Goal: Task Accomplishment & Management: Complete application form

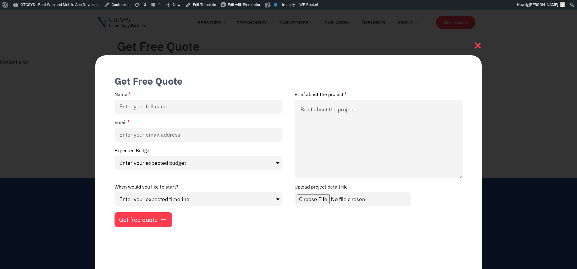
click at [479, 44] on icon at bounding box center [478, 46] width 6 height 6
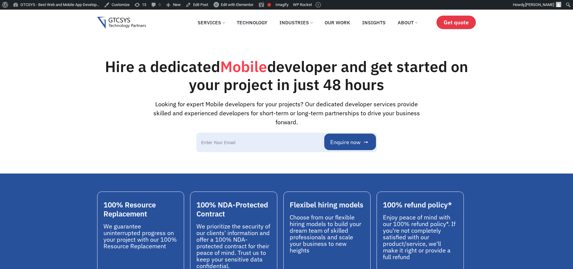
click at [450, 25] on span "Get quote" at bounding box center [455, 22] width 25 height 6
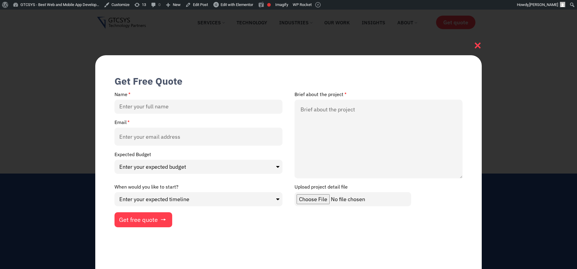
click at [477, 47] on icon at bounding box center [478, 46] width 6 height 6
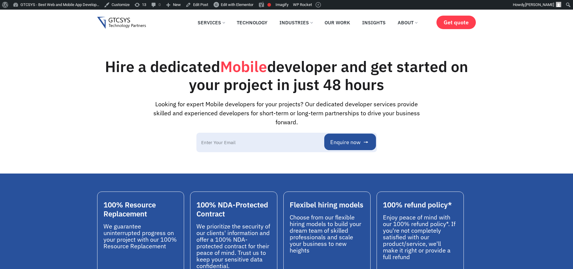
click at [110, 21] on img at bounding box center [121, 23] width 49 height 12
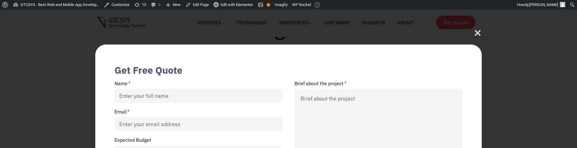
scroll to position [101, 0]
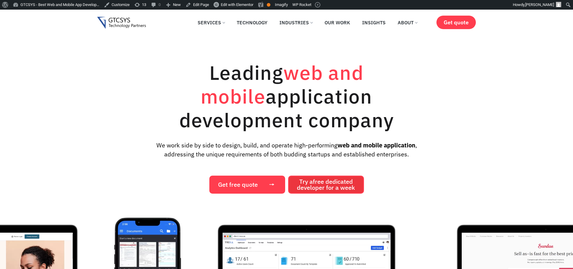
click at [309, 181] on span "Try a free dedicated developer for a week" at bounding box center [326, 185] width 58 height 12
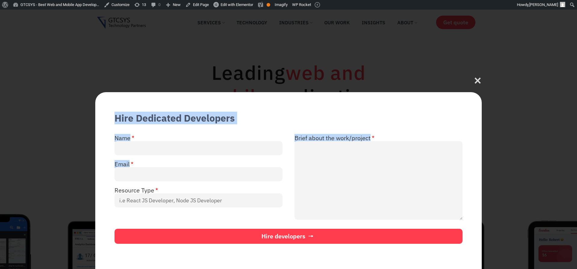
drag, startPoint x: 116, startPoint y: 118, endPoint x: 267, endPoint y: 118, distance: 150.6
click at [267, 118] on div "Hire Dedicated Developers Name Brief about the work/project Email Resource Type…" at bounding box center [288, 180] width 387 height 177
click at [267, 119] on div "Hire Dedicated Developers Name Brief about the work/project Email Resource Type…" at bounding box center [288, 180] width 387 height 177
drag, startPoint x: 235, startPoint y: 119, endPoint x: 111, endPoint y: 118, distance: 124.2
click at [111, 118] on div "Hire Dedicated Developers Name Brief about the work/project Email Resource Type…" at bounding box center [288, 180] width 387 height 177
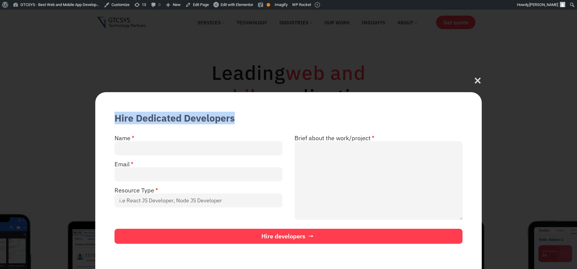
copy div "Hire Dedicated Developers"
click at [477, 80] on icon at bounding box center [478, 82] width 8 height 8
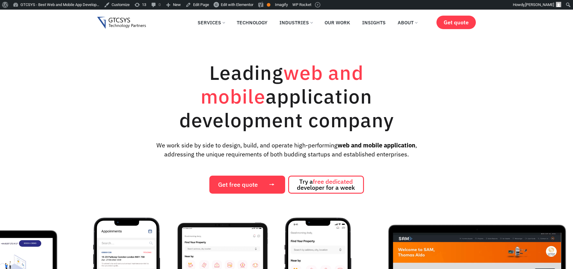
click at [114, 26] on img at bounding box center [121, 23] width 49 height 12
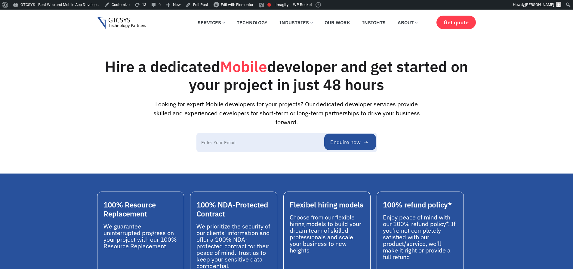
click at [111, 26] on img at bounding box center [121, 23] width 49 height 12
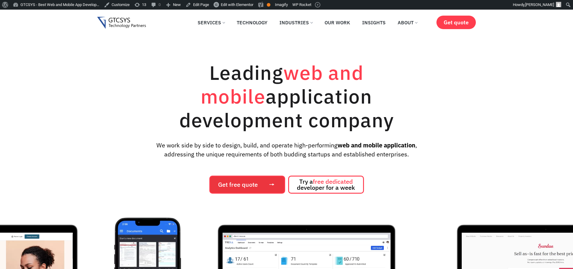
click at [237, 184] on span "Get free quote" at bounding box center [238, 185] width 40 height 6
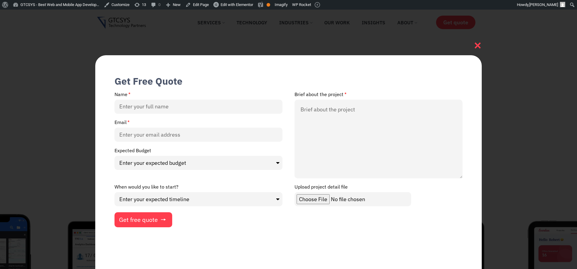
click at [475, 46] on icon at bounding box center [478, 45] width 8 height 8
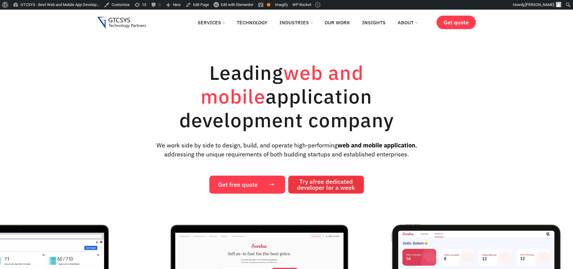
click at [345, 178] on span "free dedicated" at bounding box center [333, 182] width 40 height 8
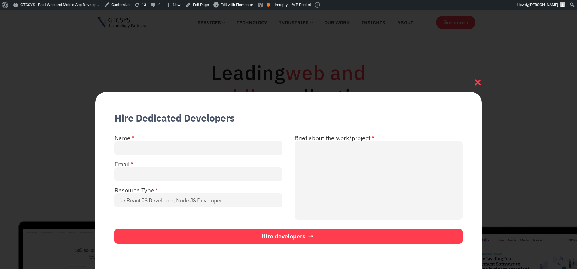
click at [479, 80] on icon at bounding box center [478, 83] width 6 height 6
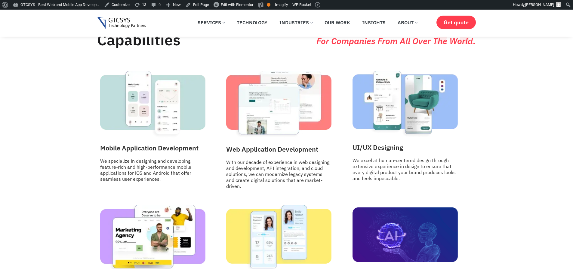
scroll to position [722, 0]
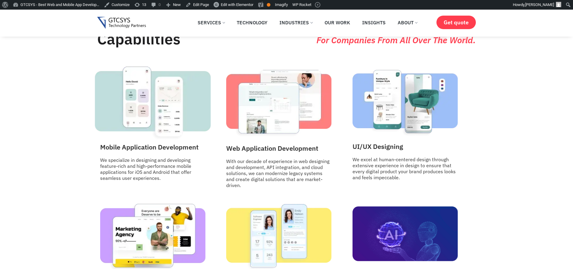
click at [130, 110] on img at bounding box center [153, 103] width 116 height 75
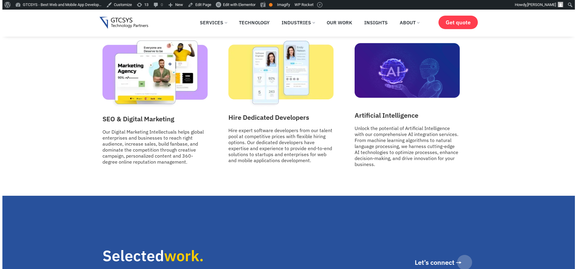
scroll to position [1037, 0]
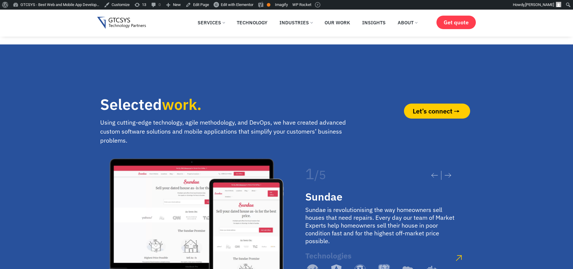
click at [428, 108] on span "Let’s connect" at bounding box center [432, 111] width 40 height 7
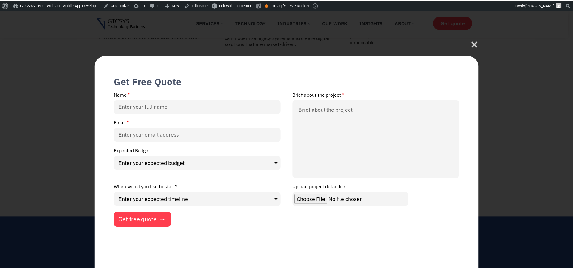
scroll to position [856, 0]
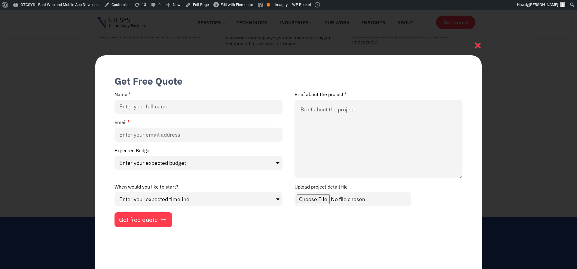
click at [477, 42] on icon at bounding box center [478, 45] width 8 height 8
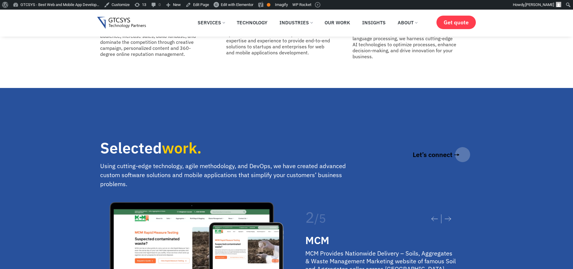
scroll to position [1001, 0]
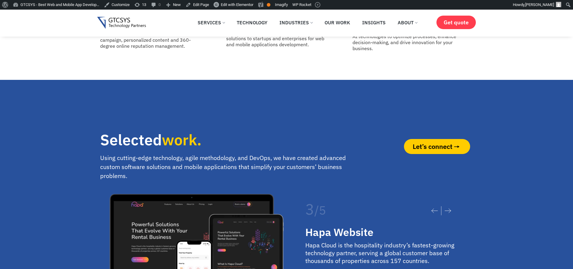
click at [434, 143] on span "Let’s connect" at bounding box center [432, 146] width 40 height 7
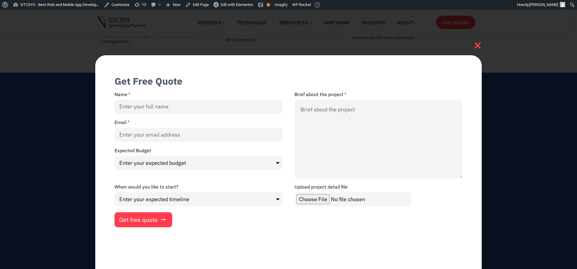
click at [477, 42] on icon at bounding box center [478, 45] width 8 height 8
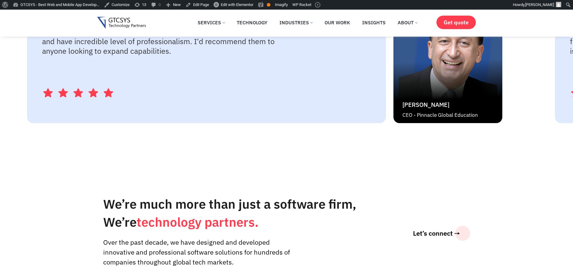
scroll to position [1542, 0]
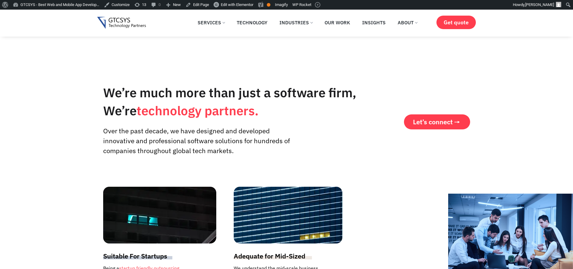
click at [447, 119] on span "Let’s connect" at bounding box center [433, 122] width 40 height 7
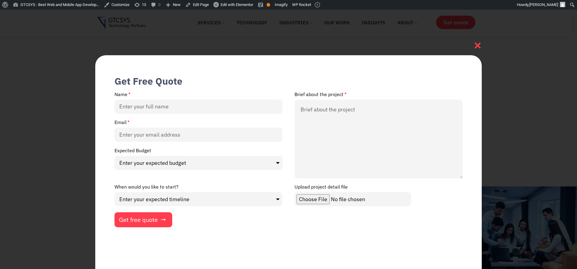
click at [480, 46] on icon at bounding box center [478, 45] width 8 height 8
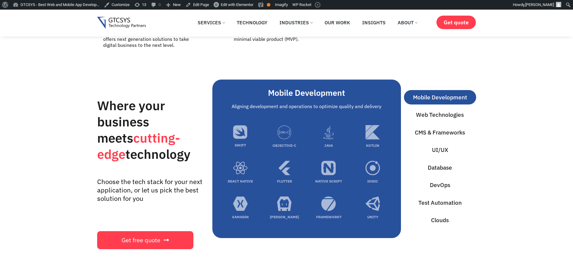
scroll to position [2047, 0]
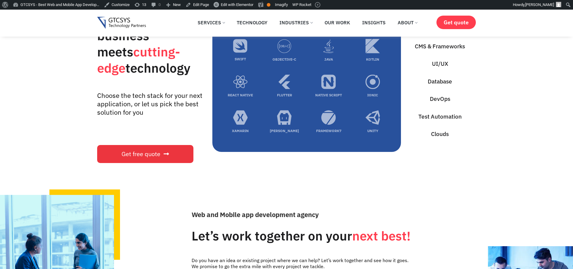
click at [142, 151] on span "Get free quote" at bounding box center [140, 154] width 39 height 6
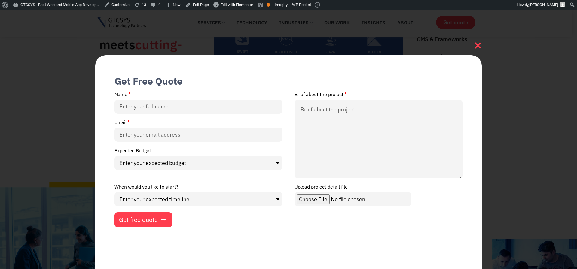
click at [478, 44] on icon at bounding box center [478, 45] width 8 height 8
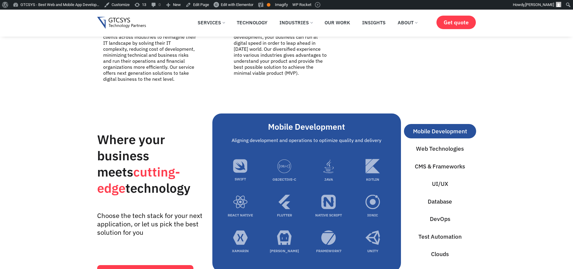
scroll to position [1975, 0]
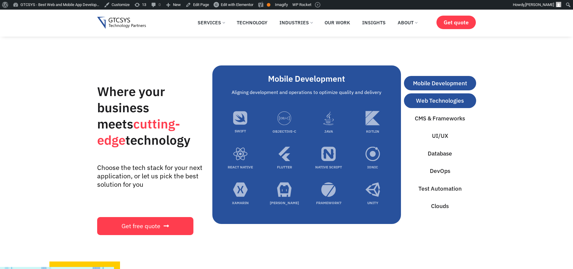
click at [445, 97] on span "Web Technologies" at bounding box center [440, 101] width 48 height 9
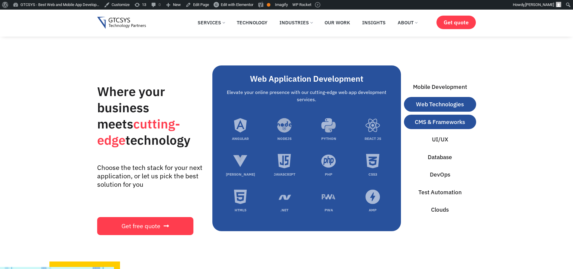
click at [442, 118] on span "CMS & Frameworks" at bounding box center [440, 122] width 50 height 9
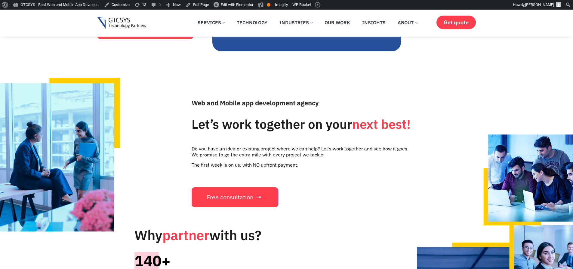
scroll to position [2192, 0]
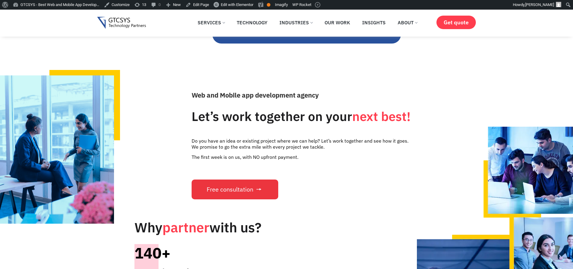
click at [222, 187] on span "Free consultation" at bounding box center [230, 190] width 47 height 6
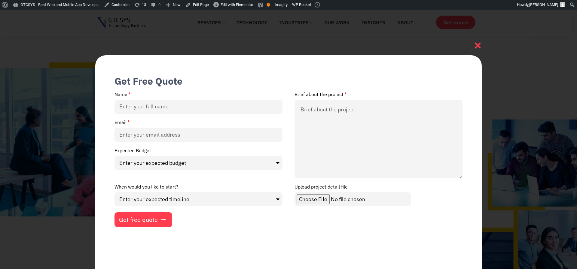
click at [482, 43] on icon at bounding box center [478, 45] width 8 height 8
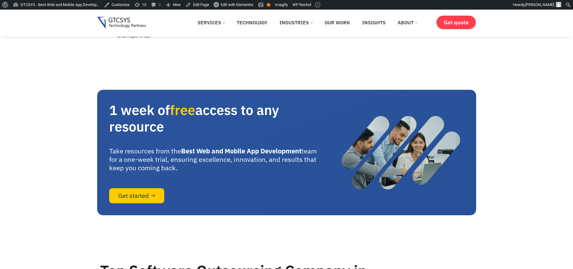
scroll to position [2661, 0]
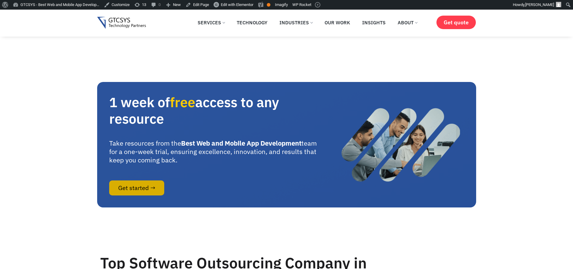
click at [143, 191] on span "Get started →" at bounding box center [136, 188] width 37 height 6
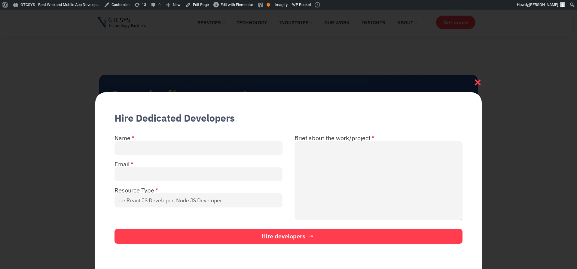
click at [479, 82] on icon at bounding box center [478, 82] width 8 height 8
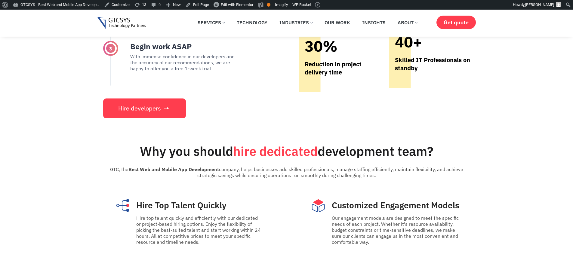
scroll to position [3100, 0]
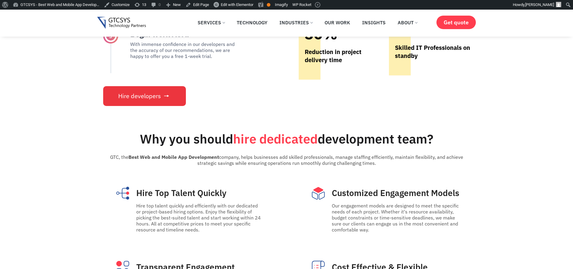
click at [141, 99] on span "Hire developers" at bounding box center [139, 96] width 43 height 6
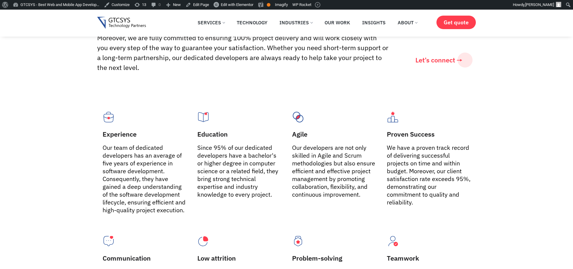
scroll to position [794, 0]
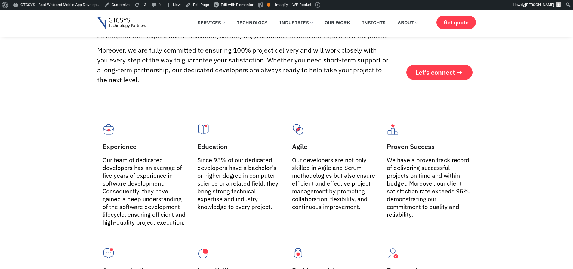
click at [434, 71] on span "Let’s connect" at bounding box center [435, 72] width 40 height 7
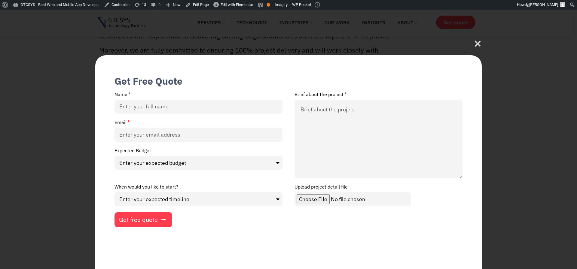
click at [480, 42] on icon at bounding box center [478, 44] width 8 height 8
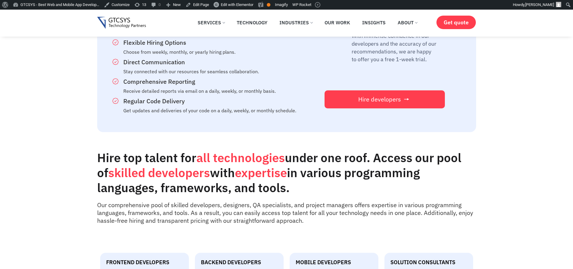
scroll to position [1335, 0]
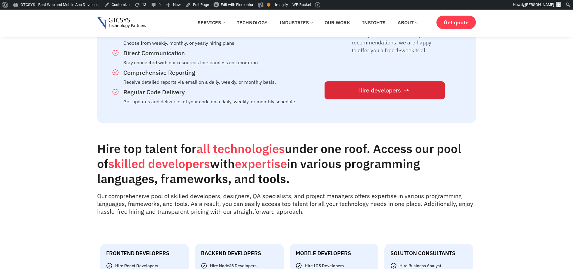
click at [369, 87] on span "Hire developers" at bounding box center [379, 90] width 43 height 6
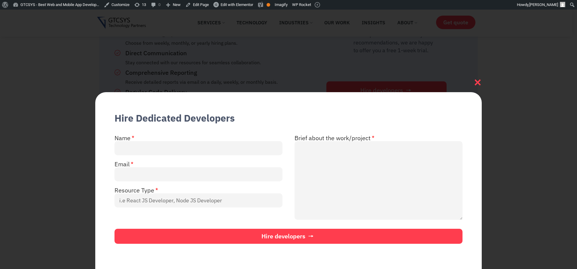
click at [477, 79] on icon at bounding box center [478, 82] width 8 height 8
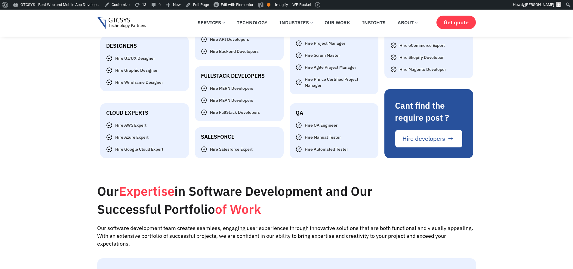
scroll to position [1701, 0]
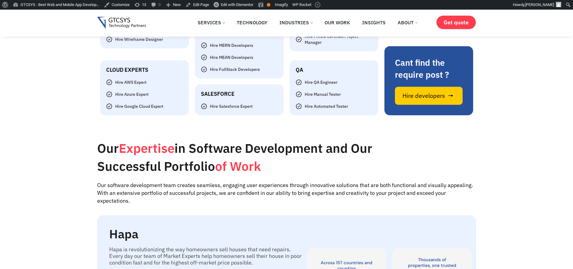
click at [418, 98] on span "Hire developers" at bounding box center [423, 96] width 43 height 6
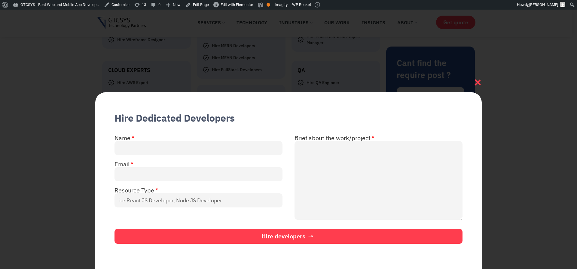
click at [480, 81] on icon at bounding box center [478, 82] width 8 height 8
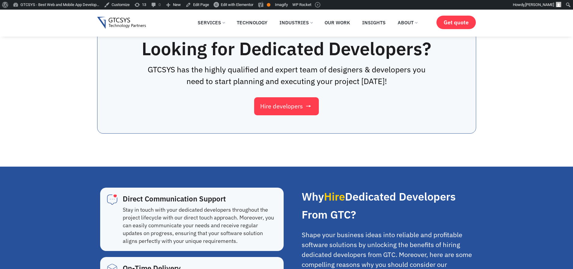
scroll to position [2062, 0]
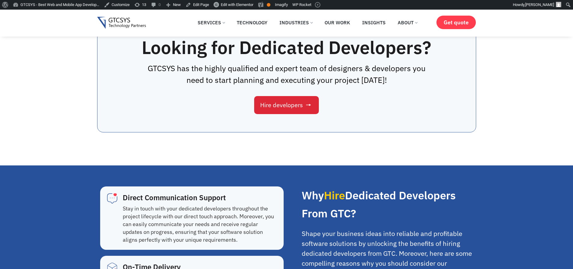
click at [278, 111] on link "Hire developers" at bounding box center [286, 105] width 65 height 18
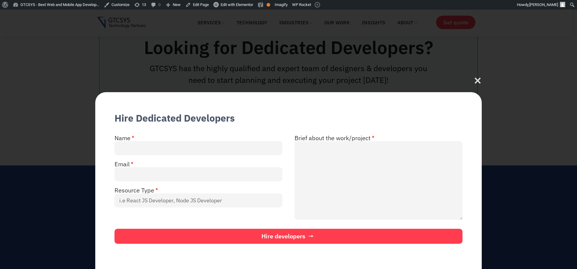
click at [404, 70] on div "Hire Dedicated Developers Name Brief about the work/project Email Resource Type…" at bounding box center [288, 164] width 387 height 212
click at [481, 81] on icon at bounding box center [478, 82] width 8 height 8
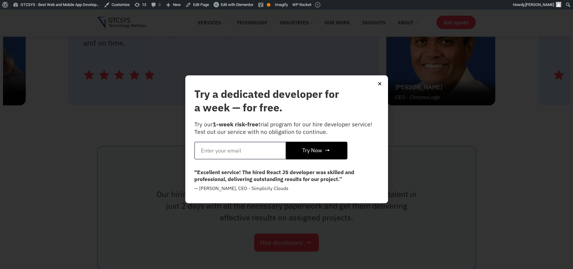
scroll to position [2964, 0]
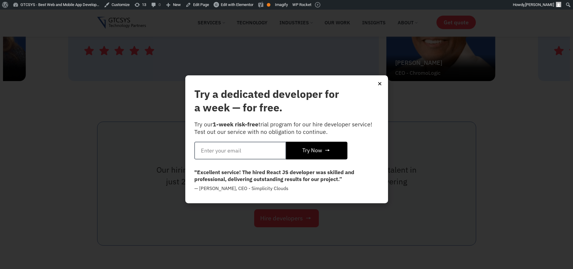
click at [379, 85] on icon "Close" at bounding box center [379, 83] width 5 height 5
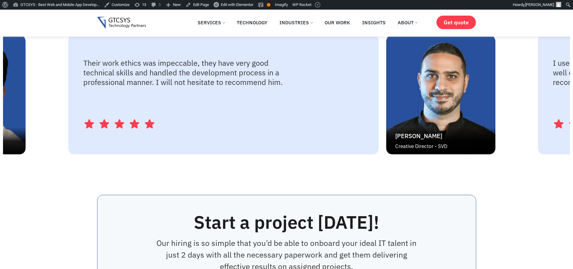
scroll to position [2965, 0]
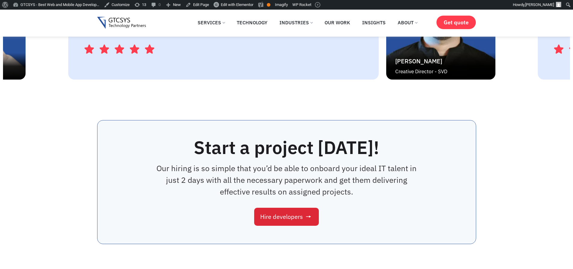
click at [286, 218] on span "Hire developers" at bounding box center [281, 217] width 43 height 6
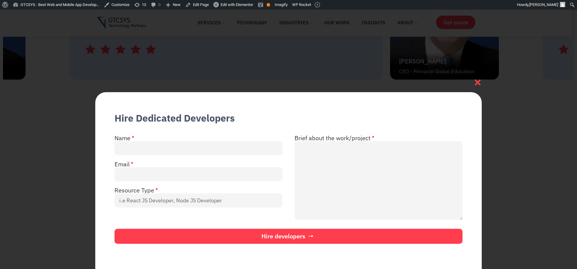
click at [480, 80] on icon at bounding box center [478, 82] width 8 height 8
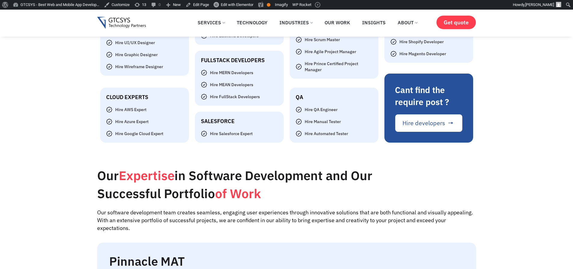
scroll to position [1627, 0]
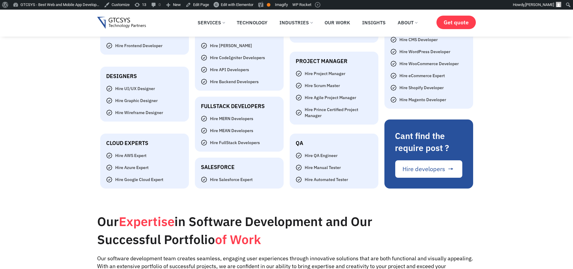
click at [124, 23] on img at bounding box center [121, 23] width 49 height 12
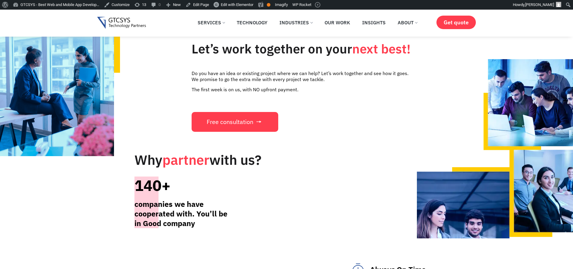
scroll to position [2237, 0]
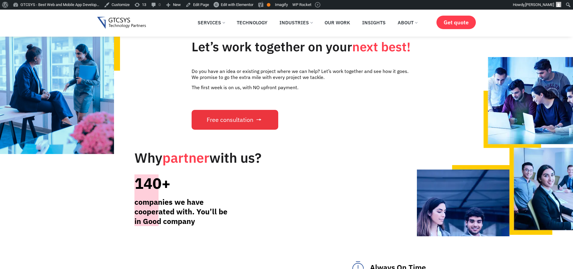
click at [227, 117] on span "Free consultation" at bounding box center [230, 120] width 47 height 6
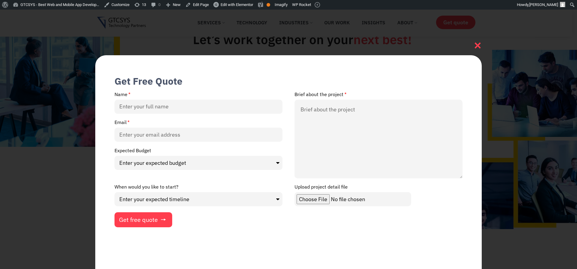
click at [477, 46] on icon at bounding box center [478, 46] width 6 height 6
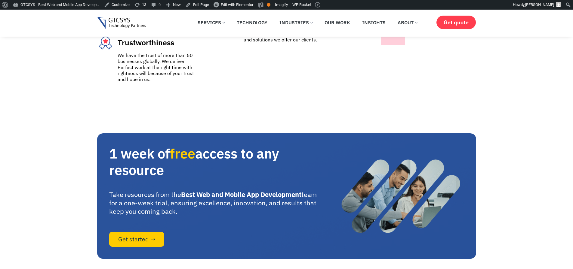
scroll to position [2742, 0]
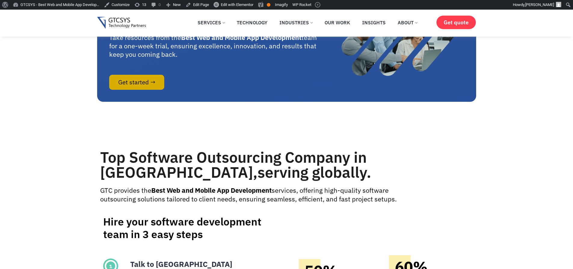
click at [127, 85] on span "Get started →" at bounding box center [136, 82] width 37 height 6
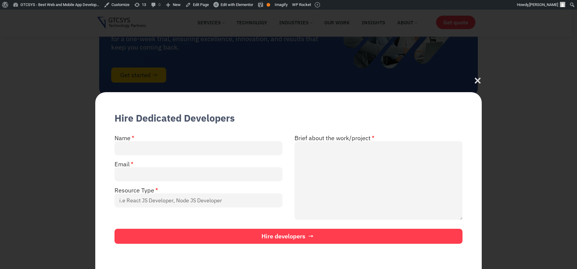
click at [552, 73] on div "Hire Dedicated Developers Name Brief about the work/project Email Resource Type…" at bounding box center [288, 140] width 577 height 260
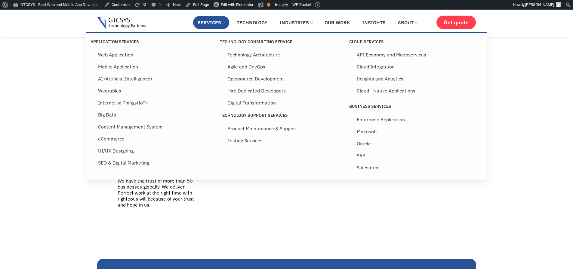
scroll to position [2462, 0]
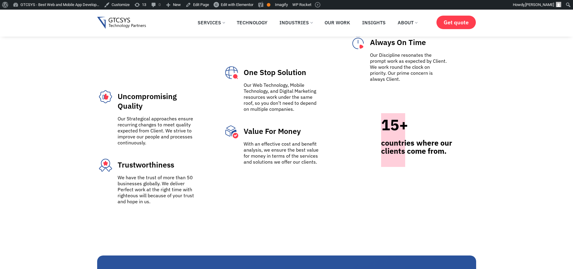
click at [285, 205] on div "One Stop Solution Our Web Technology, Mobile Technology, and Digital Marketing …" at bounding box center [286, 142] width 126 height 227
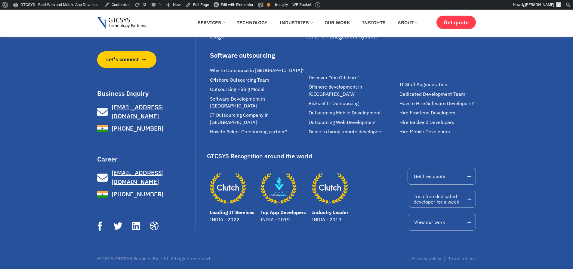
scroll to position [4257, 0]
click at [435, 223] on span "View our work" at bounding box center [429, 222] width 31 height 5
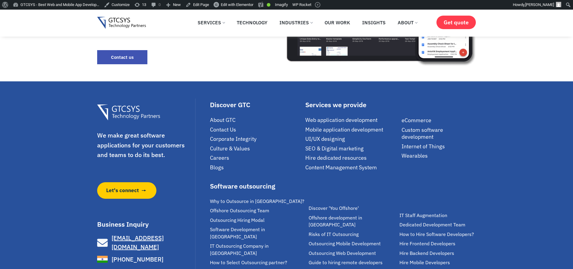
scroll to position [1847, 0]
click at [257, 24] on link "Technology" at bounding box center [252, 22] width 40 height 13
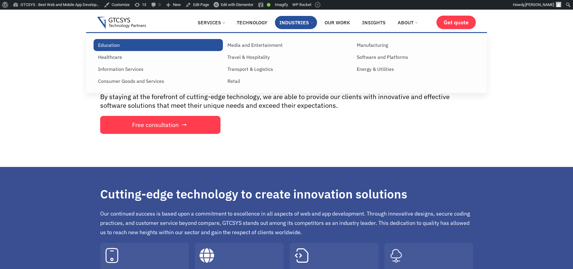
click at [118, 47] on link "Education" at bounding box center [158, 45] width 129 height 12
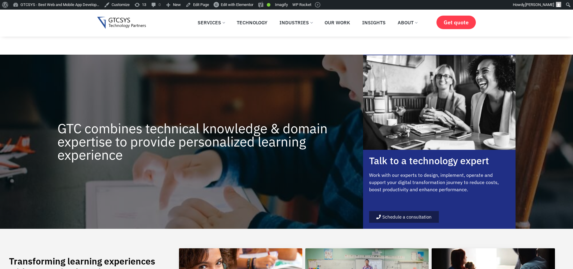
scroll to position [361, 0]
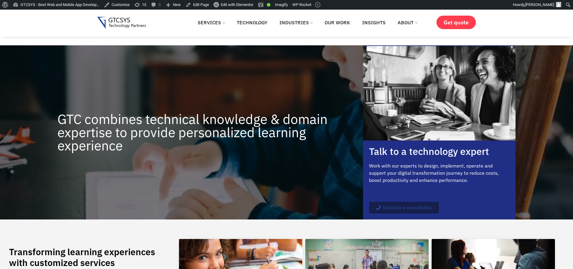
click at [392, 207] on span "Schedule a consultation" at bounding box center [406, 208] width 49 height 5
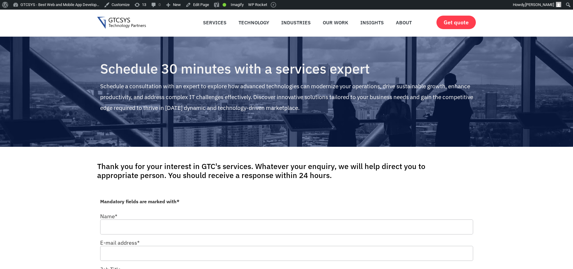
type input "[GEOGRAPHIC_DATA]"
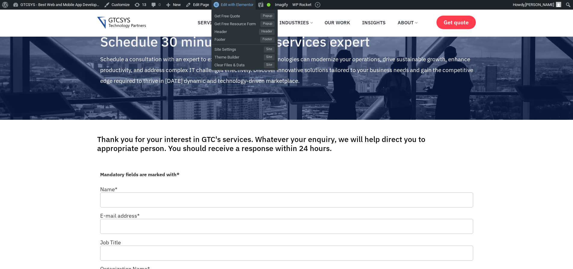
click at [239, 5] on span "Edit with Elementor" at bounding box center [237, 4] width 32 height 5
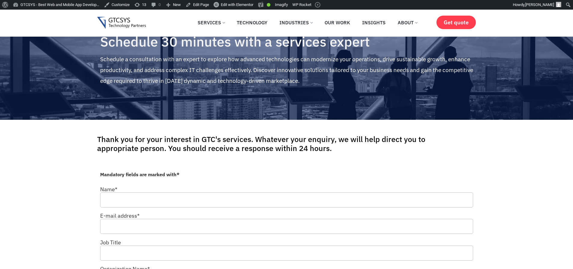
click at [155, 150] on h4 "Thank you for your interest in GTC's services. Whatever your enquiry, we will h…" at bounding box center [271, 144] width 349 height 18
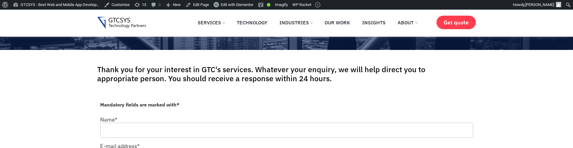
scroll to position [108, 0]
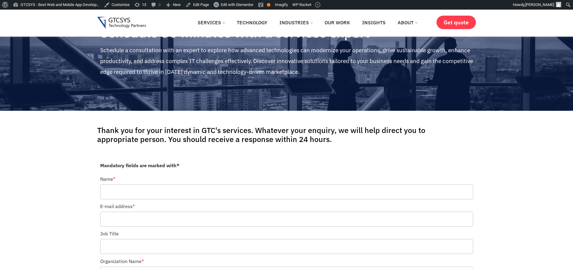
scroll to position [144, 0]
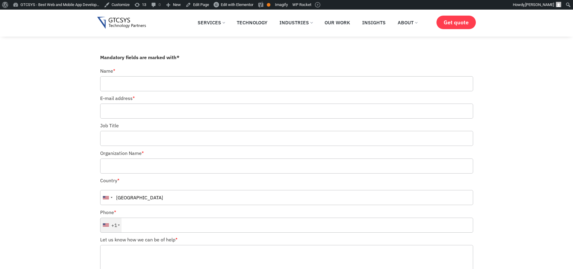
click at [166, 86] on input "Contact form" at bounding box center [286, 83] width 373 height 15
click at [54, 112] on section "Mandatory fields are marked with* Name * E-mail address * Job Title Organizatio…" at bounding box center [286, 184] width 573 height 266
click at [148, 112] on input "Contact form" at bounding box center [286, 111] width 373 height 15
click at [77, 117] on section "Mandatory fields are marked with* Name * E-mail address * Job Title Organizatio…" at bounding box center [286, 184] width 573 height 266
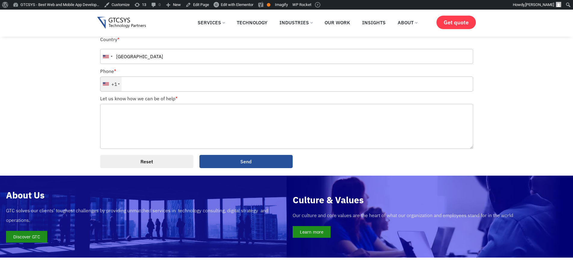
scroll to position [289, 0]
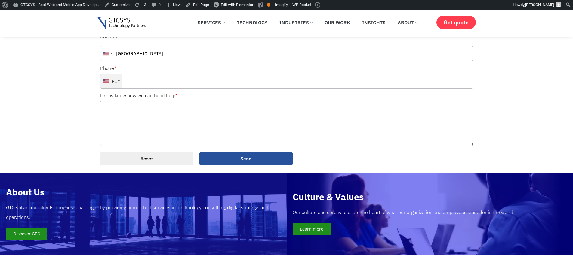
click at [255, 148] on input "Send" at bounding box center [245, 158] width 93 height 13
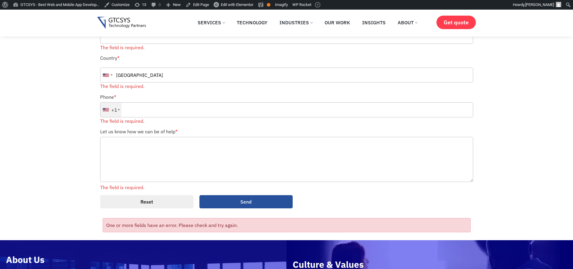
scroll to position [303, 0]
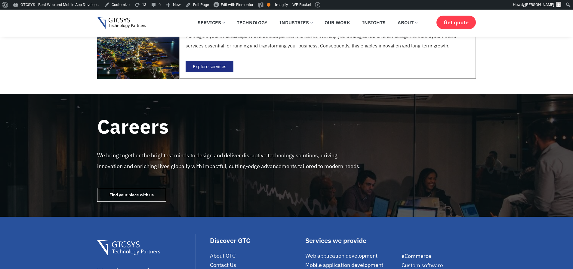
scroll to position [613, 0]
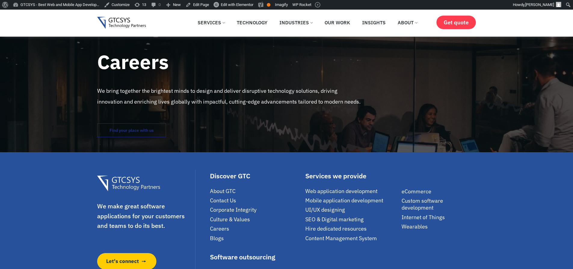
click at [143, 134] on link "Find your place with us" at bounding box center [131, 131] width 69 height 14
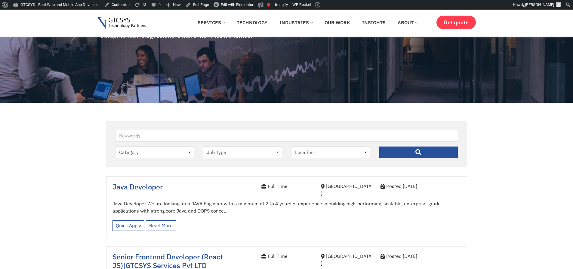
scroll to position [108, 0]
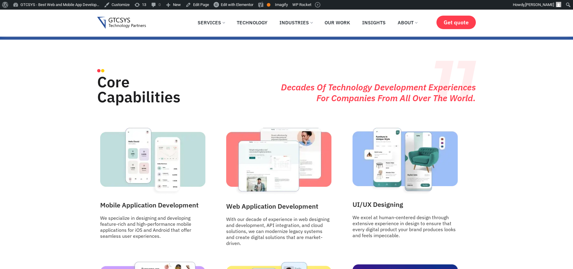
scroll to position [722, 0]
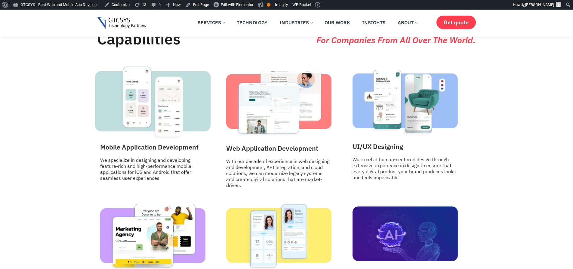
click at [157, 115] on img at bounding box center [153, 103] width 116 height 75
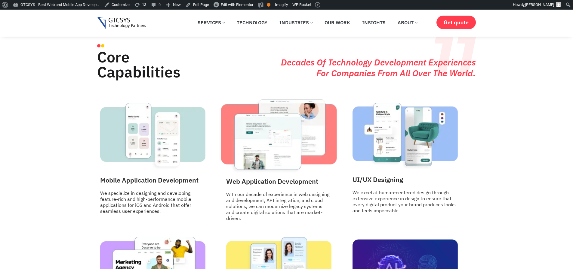
scroll to position [649, 0]
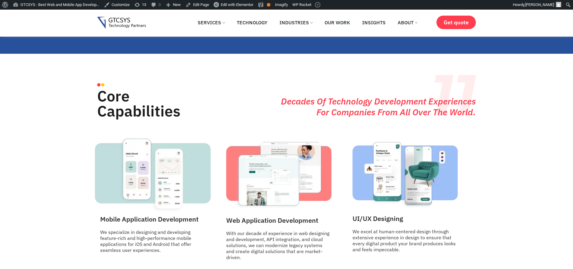
click at [171, 181] on img at bounding box center [153, 175] width 116 height 75
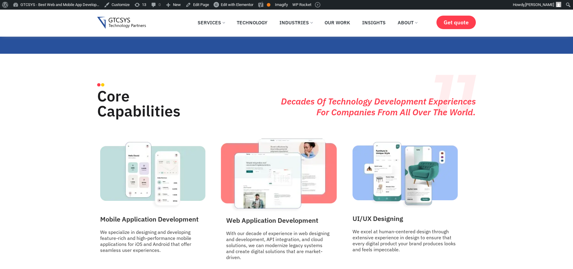
click at [311, 174] on img at bounding box center [279, 176] width 116 height 76
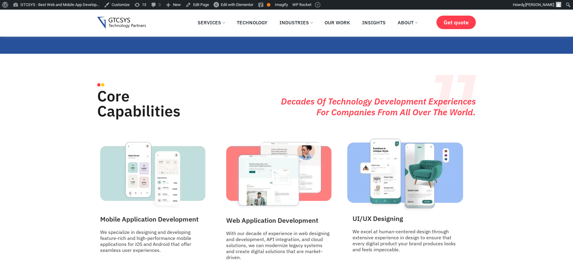
click at [422, 175] on img at bounding box center [405, 175] width 116 height 74
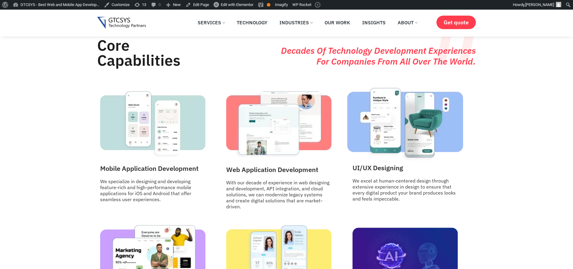
scroll to position [794, 0]
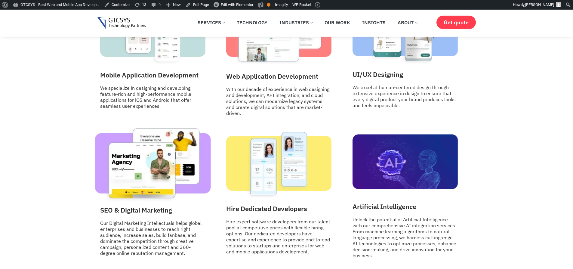
click at [176, 163] on img at bounding box center [153, 166] width 116 height 76
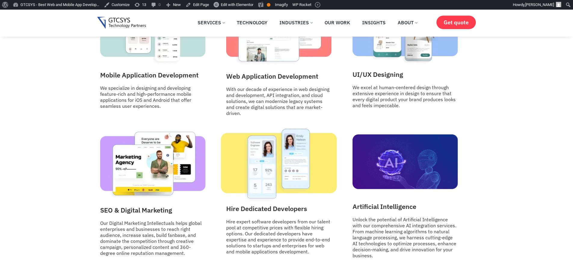
click at [294, 185] on img at bounding box center [279, 165] width 116 height 75
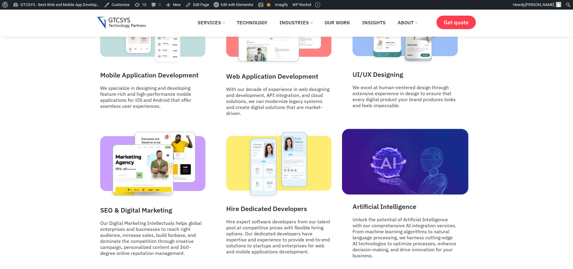
click at [427, 164] on img at bounding box center [405, 162] width 126 height 66
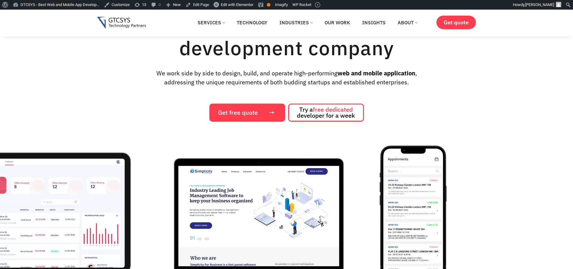
scroll to position [0, 0]
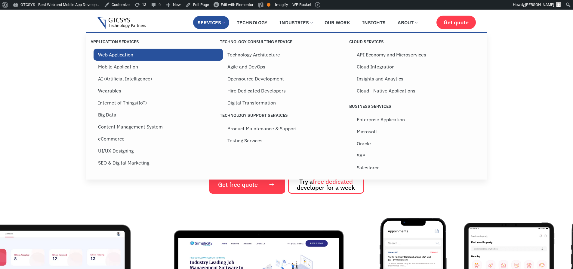
click at [115, 57] on link "Web Application" at bounding box center [158, 55] width 129 height 12
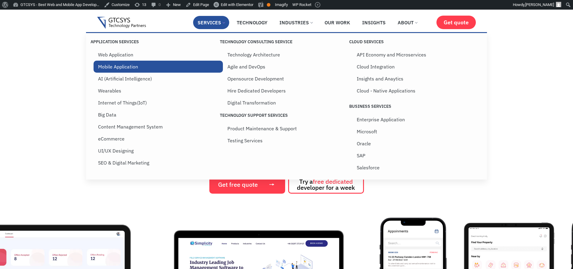
click at [114, 69] on link "Mobile Application" at bounding box center [158, 67] width 129 height 12
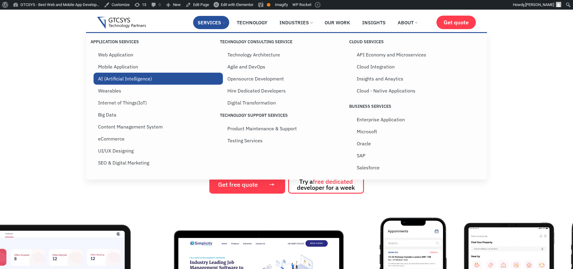
click at [115, 76] on link "AI (Artificial Intelligence)" at bounding box center [158, 79] width 129 height 12
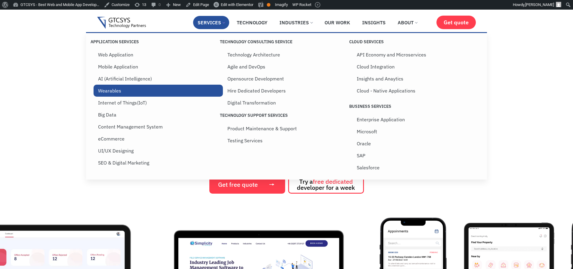
click at [114, 91] on link "Wearables" at bounding box center [158, 91] width 129 height 12
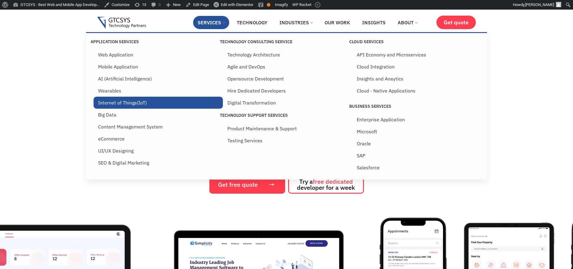
click at [114, 107] on link "Internet of Things(IoT)" at bounding box center [158, 103] width 129 height 12
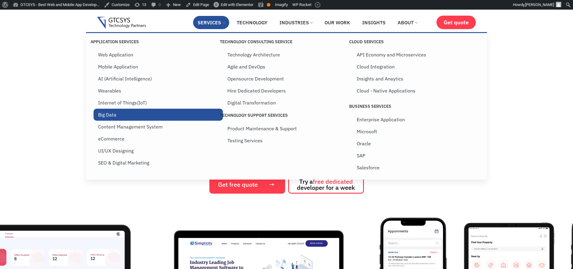
click at [115, 115] on link "Big Data" at bounding box center [158, 115] width 129 height 12
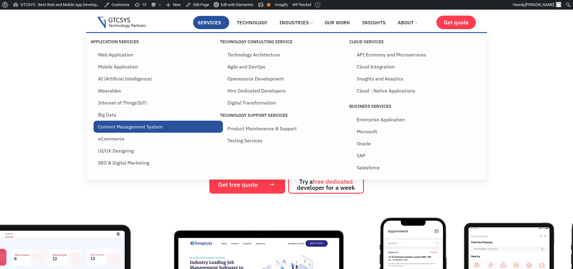
click at [115, 127] on link "Content Management System" at bounding box center [158, 127] width 129 height 12
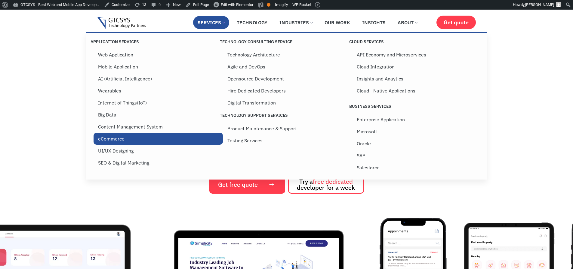
click at [119, 139] on link "eCommerce" at bounding box center [158, 139] width 129 height 12
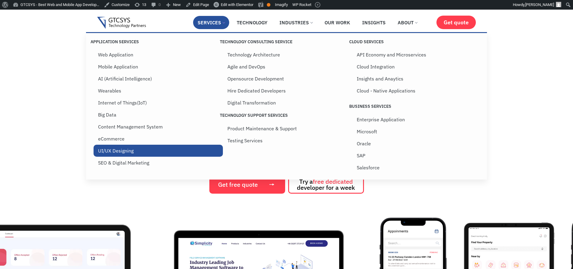
click at [119, 151] on link "UI/UX Designing" at bounding box center [158, 151] width 129 height 12
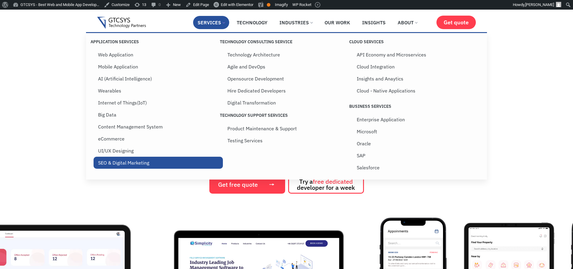
click at [121, 164] on link "SEO & Digital Marketing" at bounding box center [158, 163] width 129 height 12
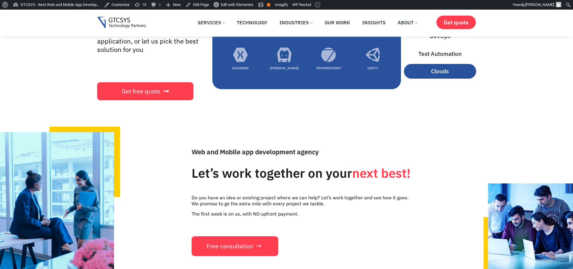
scroll to position [2056, 0]
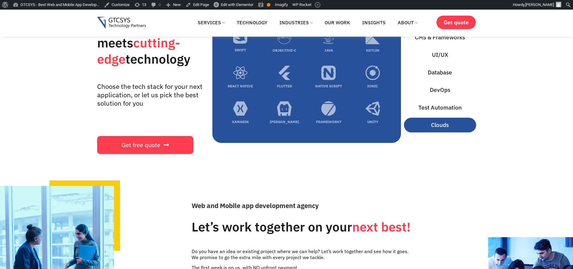
click at [439, 121] on span "Clouds" at bounding box center [440, 125] width 18 height 9
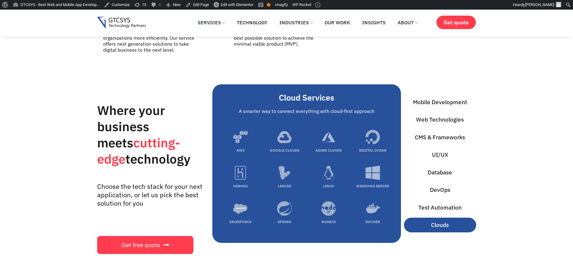
scroll to position [1912, 0]
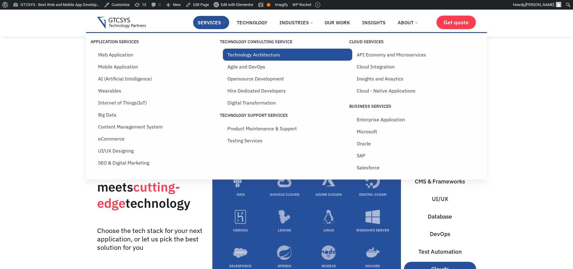
click at [244, 54] on link "Technology Architecture" at bounding box center [287, 55] width 129 height 12
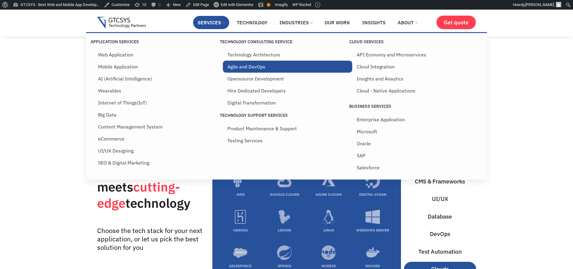
click at [245, 69] on link "Agile and DevOps" at bounding box center [287, 67] width 129 height 12
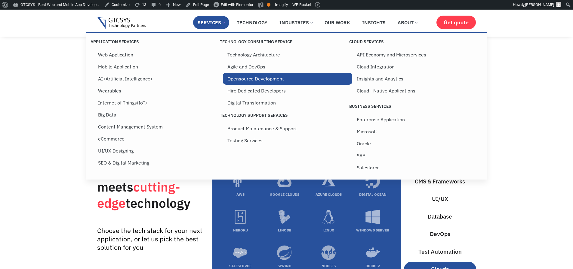
click at [245, 78] on link "Opensource Development" at bounding box center [287, 79] width 129 height 12
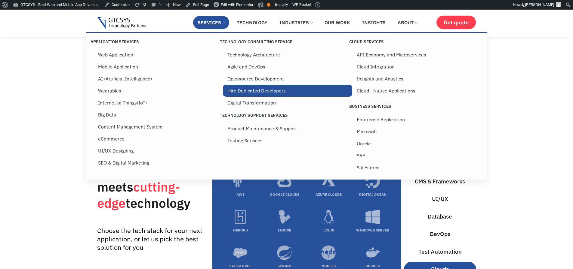
click at [245, 88] on link "Hire Dedicated Developers" at bounding box center [287, 91] width 129 height 12
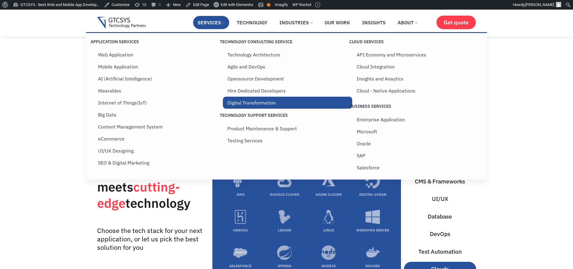
click at [245, 99] on link "Digital Transformation" at bounding box center [287, 103] width 129 height 12
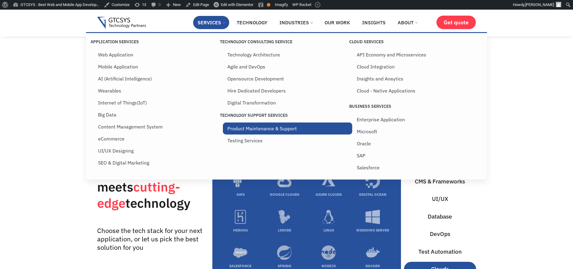
drag, startPoint x: 245, startPoint y: 127, endPoint x: 246, endPoint y: 133, distance: 6.3
click at [246, 127] on link "Product Maintenance & Support" at bounding box center [287, 129] width 129 height 12
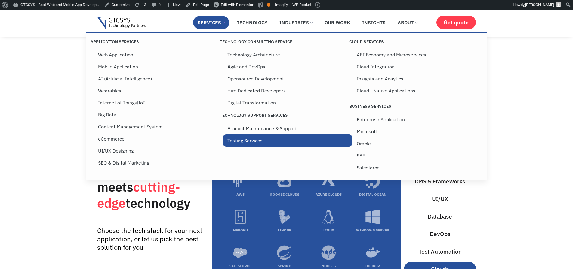
click at [245, 139] on link "Testing Services" at bounding box center [287, 141] width 129 height 12
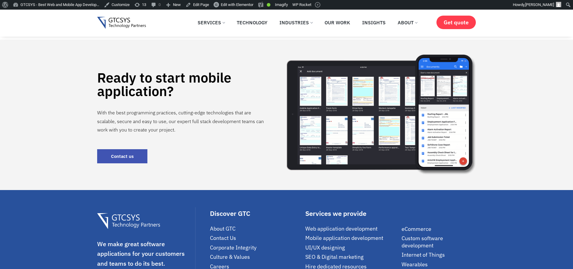
scroll to position [1299, 0]
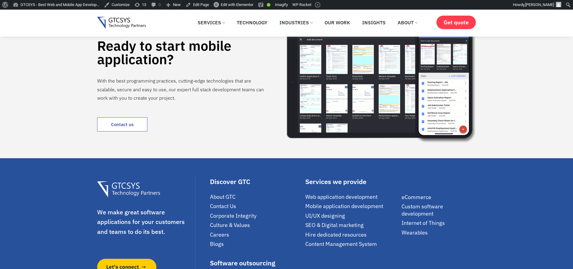
click at [118, 122] on span "Contact us" at bounding box center [122, 124] width 23 height 5
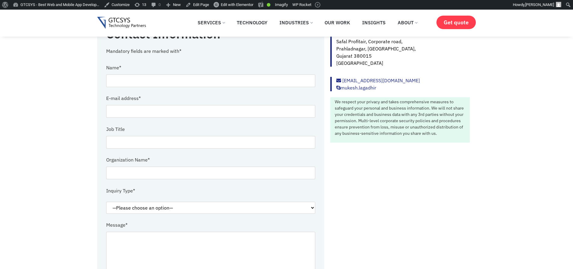
scroll to position [216, 0]
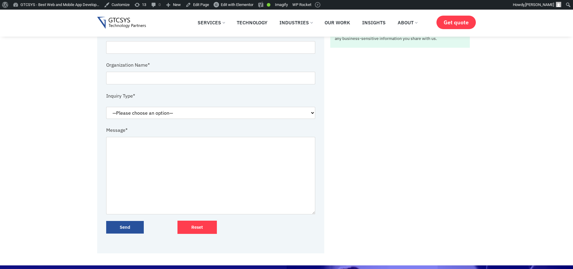
click at [131, 230] on input "Send" at bounding box center [125, 227] width 38 height 13
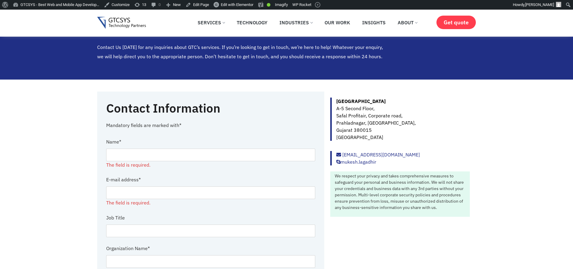
scroll to position [43, 0]
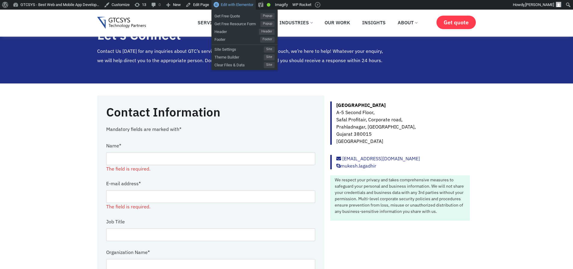
click at [233, 6] on span "Edit with Elementor" at bounding box center [237, 4] width 32 height 5
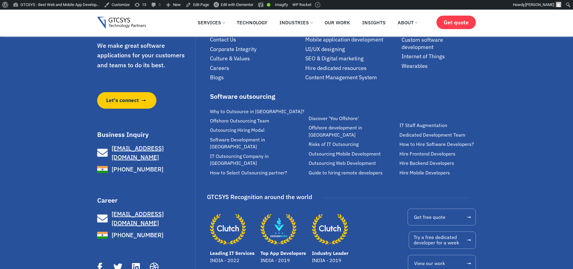
scroll to position [1485, 0]
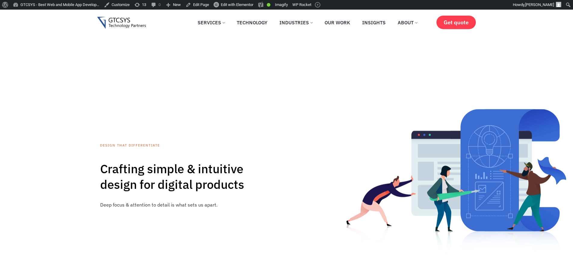
click at [126, 147] on p "Design That Differentiate" at bounding box center [173, 145] width 147 height 5
click at [129, 166] on h2 "Crafting simple & intuitive design for digital products" at bounding box center [173, 176] width 147 height 31
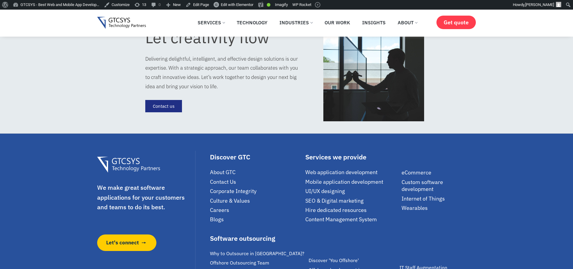
scroll to position [1082, 0]
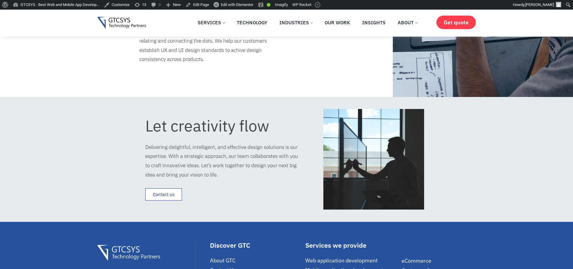
click at [171, 196] on span "Contact us" at bounding box center [164, 194] width 22 height 5
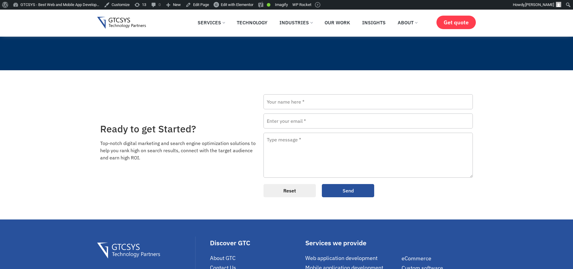
scroll to position [902, 0]
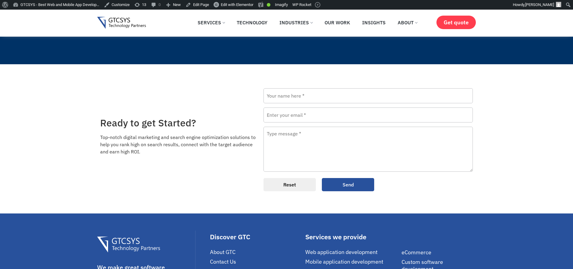
click at [295, 184] on input "Reset" at bounding box center [289, 184] width 52 height 13
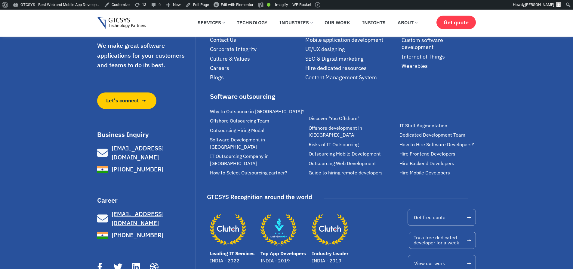
scroll to position [1151, 0]
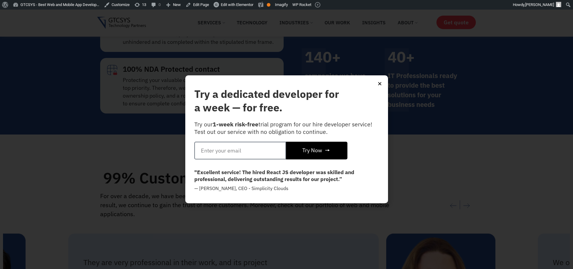
scroll to position [2778, 0]
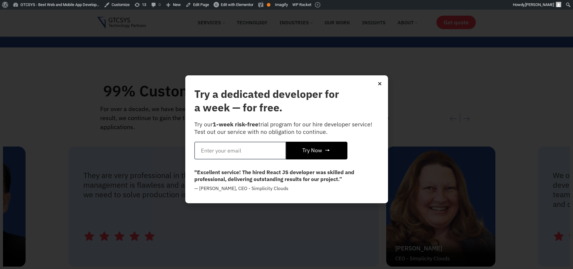
click at [381, 85] on icon "Close" at bounding box center [379, 83] width 5 height 5
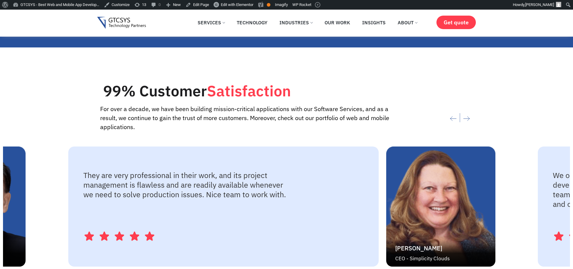
scroll to position [2994, 0]
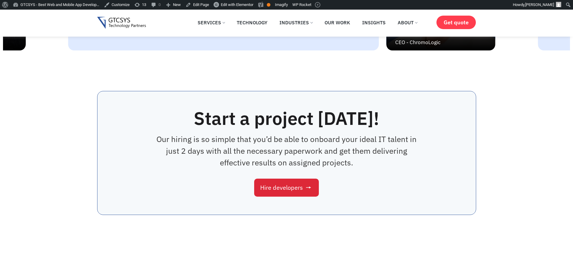
click at [283, 191] on span "Hire developers" at bounding box center [281, 188] width 43 height 6
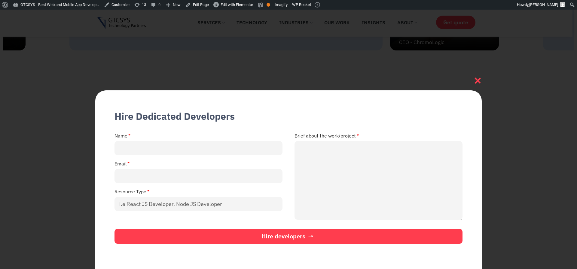
click at [477, 81] on icon at bounding box center [478, 81] width 8 height 8
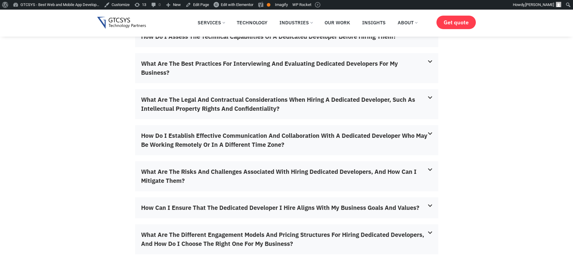
scroll to position [3391, 0]
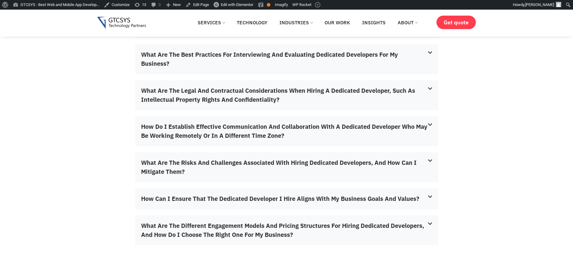
click at [481, 103] on div "Dedicated Development FAQs How does a 1-week risk-free trial program work for a…" at bounding box center [286, 60] width 573 height 418
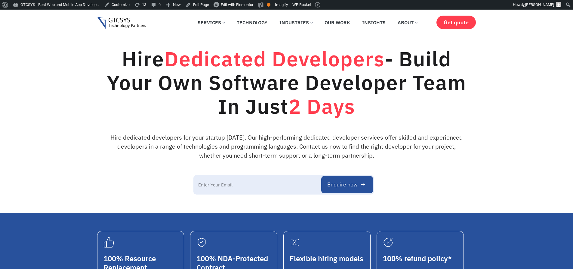
scroll to position [0, 0]
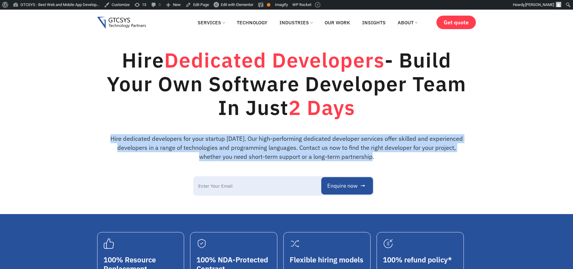
drag, startPoint x: 108, startPoint y: 138, endPoint x: 424, endPoint y: 157, distance: 316.3
click at [424, 157] on p "Hire dedicated developers for your startup [DATE]. Our high-performing dedicate…" at bounding box center [286, 147] width 361 height 27
click at [418, 148] on p "Hire dedicated developers for your startup today. Our high-performing dedicated…" at bounding box center [286, 147] width 361 height 27
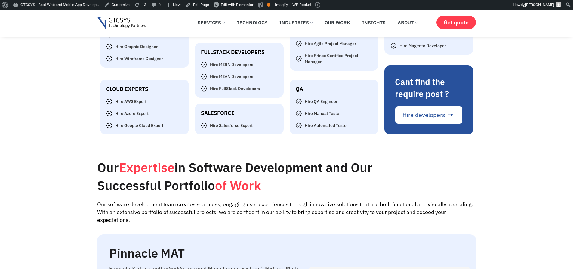
scroll to position [1840, 0]
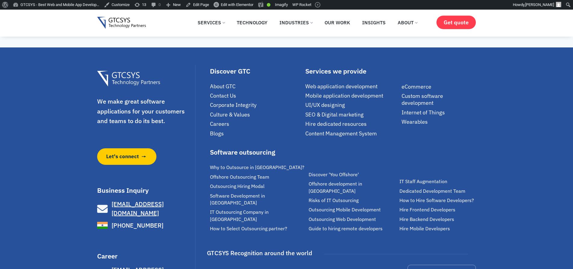
scroll to position [5788, 0]
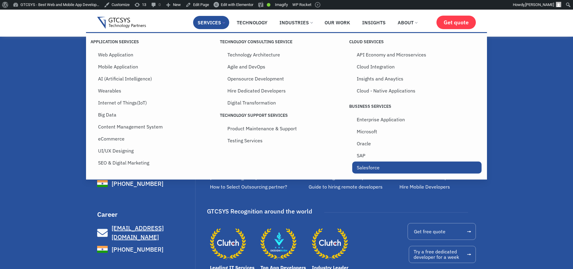
click at [382, 170] on link "Salesforce" at bounding box center [416, 168] width 129 height 12
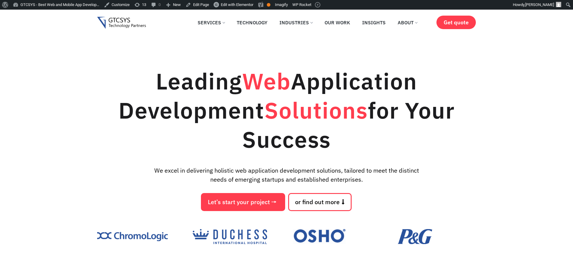
click at [231, 204] on span "Let’s start your project" at bounding box center [239, 202] width 62 height 6
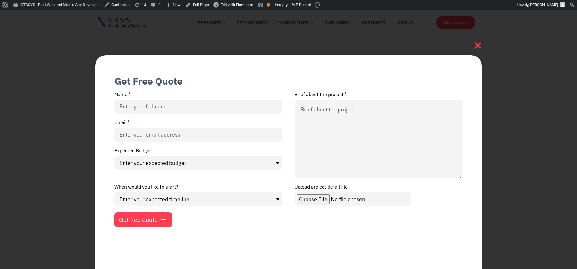
click at [480, 47] on icon at bounding box center [478, 45] width 8 height 8
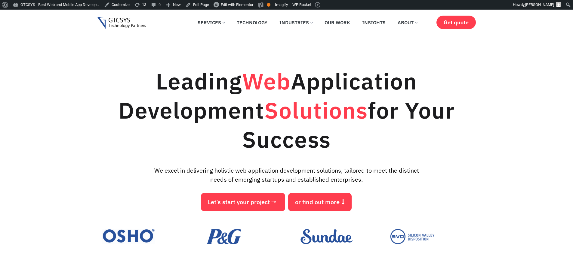
click at [302, 202] on span "or find out more" at bounding box center [317, 202] width 44 height 6
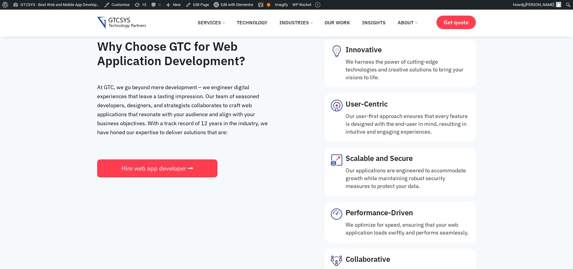
scroll to position [725, 0]
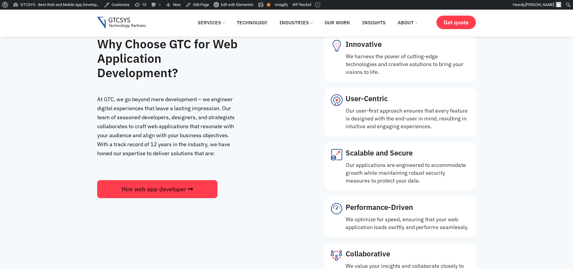
click at [133, 190] on span "Hire web app developer" at bounding box center [153, 189] width 65 height 8
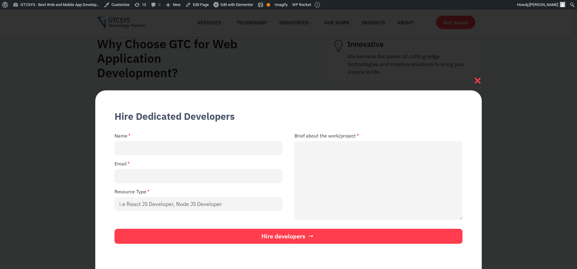
click at [477, 81] on icon at bounding box center [478, 81] width 6 height 6
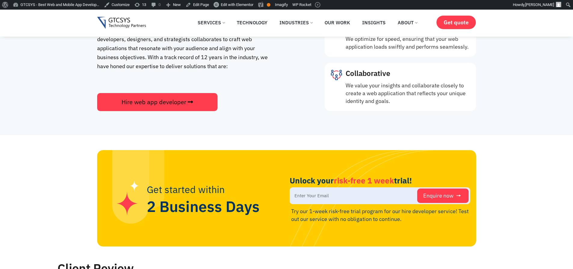
scroll to position [1001, 0]
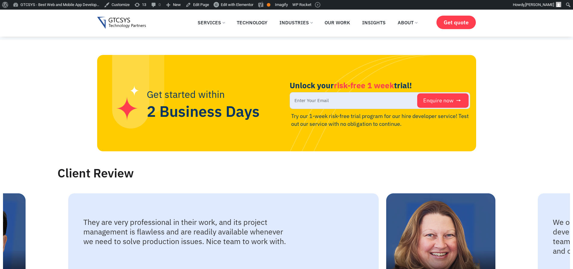
click at [352, 96] on input "New Form" at bounding box center [380, 100] width 180 height 17
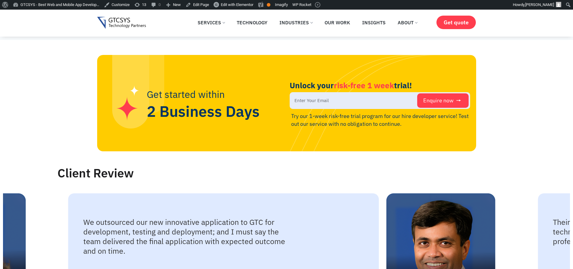
click at [494, 106] on div "Get started within 2 Business Days Unlock your risk-free 1 week trial! Enquire …" at bounding box center [286, 103] width 573 height 97
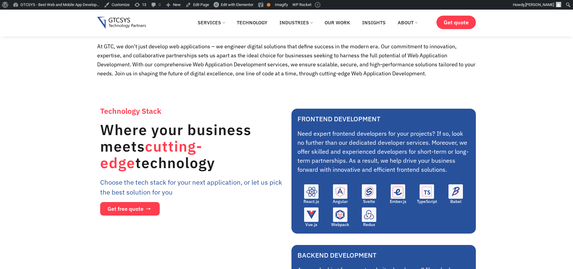
scroll to position [1867, 0]
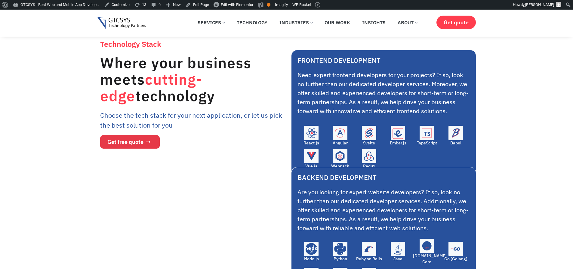
click at [116, 140] on span "Get free quote" at bounding box center [125, 142] width 36 height 6
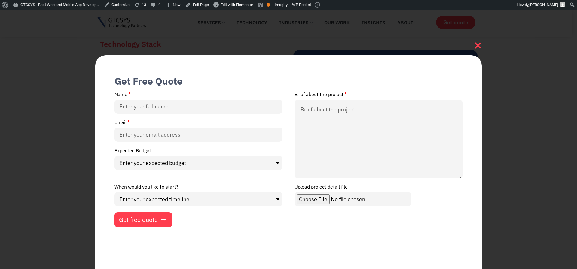
click at [476, 46] on icon at bounding box center [478, 45] width 8 height 8
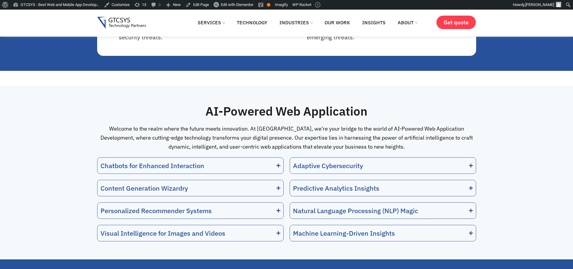
scroll to position [3285, 0]
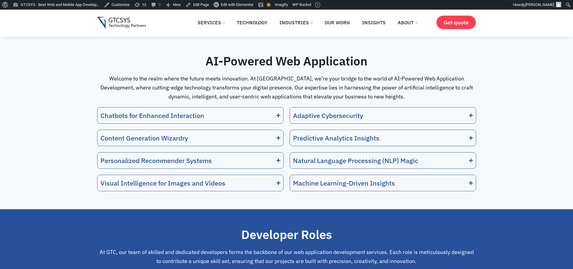
click at [167, 111] on div "Chatbots for Enhanced Interaction" at bounding box center [152, 116] width 104 height 10
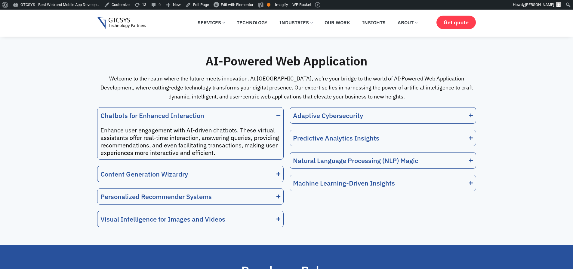
click at [305, 111] on div "Adaptive Cybersecurity" at bounding box center [328, 116] width 70 height 10
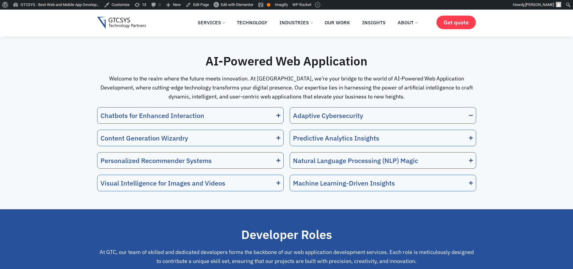
click at [305, 111] on div "Adaptive Cybersecurity" at bounding box center [328, 116] width 70 height 10
click at [305, 133] on div "Predictive Analytics Insights" at bounding box center [336, 138] width 86 height 10
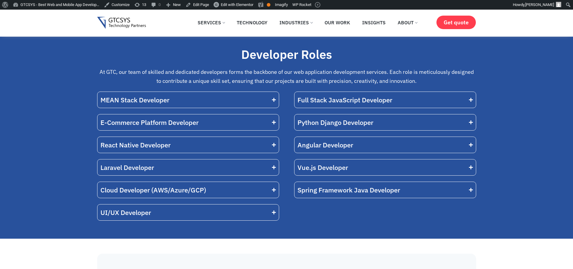
scroll to position [3646, 0]
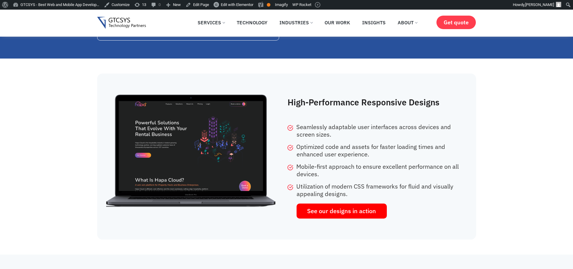
click at [329, 204] on link "See our designs in action" at bounding box center [341, 211] width 90 height 15
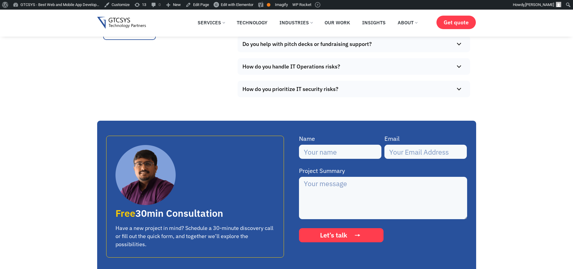
scroll to position [4793, 0]
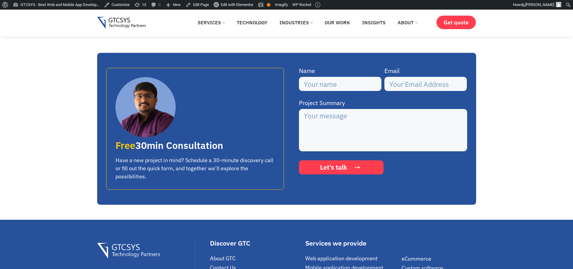
click at [330, 161] on button "Let’s talk" at bounding box center [341, 168] width 84 height 14
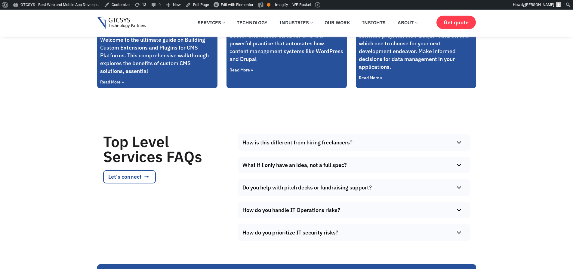
scroll to position [4577, 0]
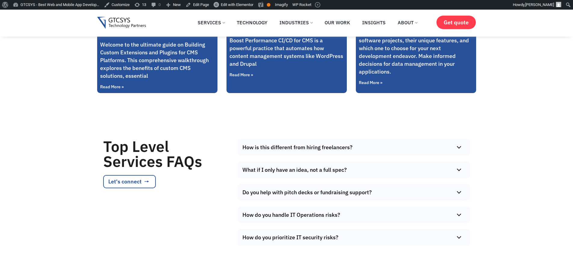
click at [323, 139] on summary "How is this different from hiring freelancers?" at bounding box center [352, 147] width 229 height 17
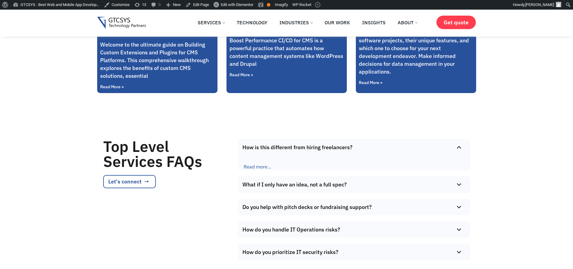
click at [322, 141] on summary "How is this different from hiring freelancers?" at bounding box center [352, 147] width 229 height 17
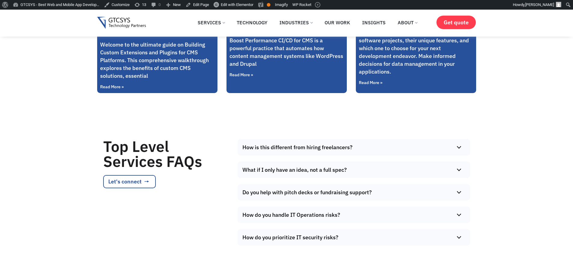
click at [301, 167] on summary "What if I only have an idea, not a full spec?" at bounding box center [352, 170] width 229 height 17
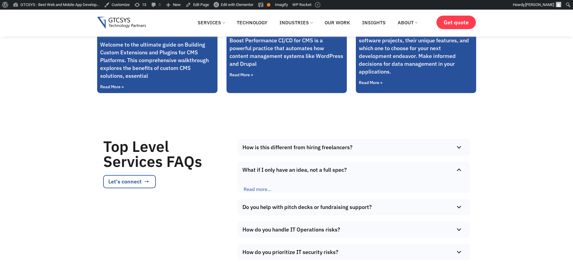
click at [258, 168] on summary "What if I only have an idea, not a full spec?" at bounding box center [352, 170] width 229 height 17
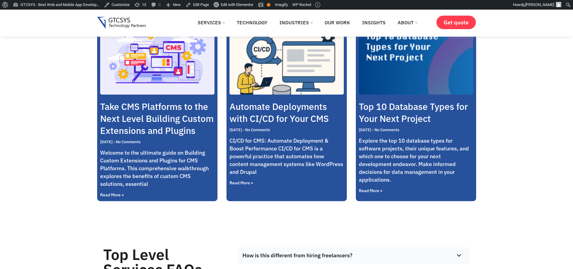
scroll to position [4324, 0]
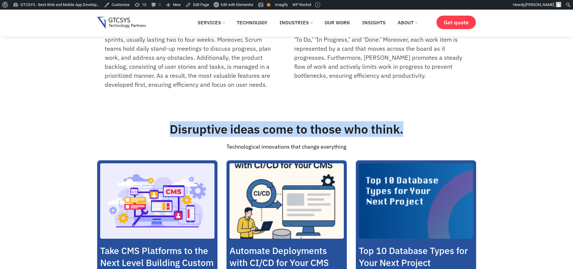
drag, startPoint x: 170, startPoint y: 126, endPoint x: 414, endPoint y: 127, distance: 243.2
click at [414, 127] on h2 "Disruptive ideas come to those who think." at bounding box center [286, 129] width 373 height 14
drag, startPoint x: 227, startPoint y: 143, endPoint x: 347, endPoint y: 141, distance: 120.0
click at [347, 143] on div "Technological innovations that change everything" at bounding box center [286, 147] width 373 height 9
click at [372, 143] on div "Technological innovations that change everything" at bounding box center [286, 147] width 373 height 9
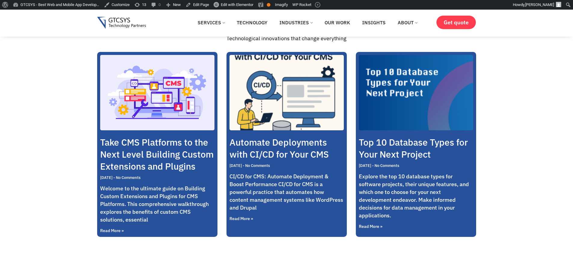
scroll to position [4432, 0]
click at [262, 164] on span "No Comments" at bounding box center [256, 166] width 27 height 5
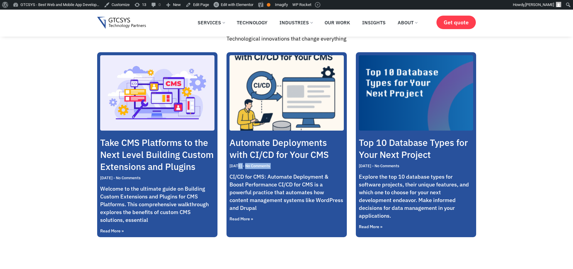
click at [262, 164] on span "No Comments" at bounding box center [256, 166] width 27 height 5
click at [257, 175] on p "CI/CD for CMS: Automate Deployment & Boost Performance CI/CD for CMS is a power…" at bounding box center [286, 192] width 114 height 39
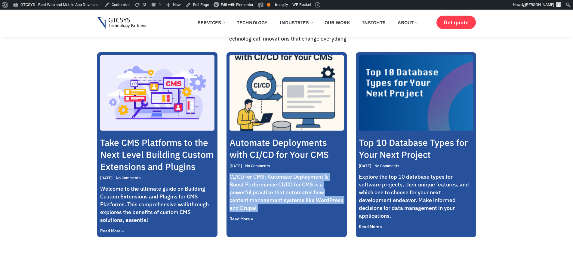
click at [257, 175] on p "CI/CD for CMS: Automate Deployment & Boost Performance CI/CD for CMS is a power…" at bounding box center [286, 192] width 114 height 39
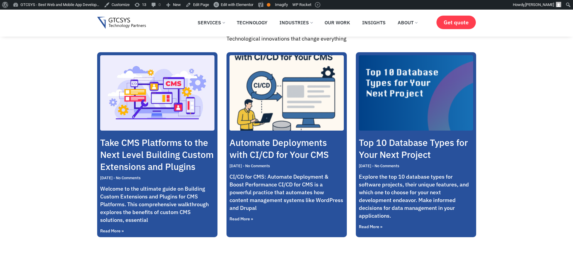
click at [366, 174] on p "Explore the top 10 database types for software projects, their unique features,…" at bounding box center [416, 196] width 114 height 47
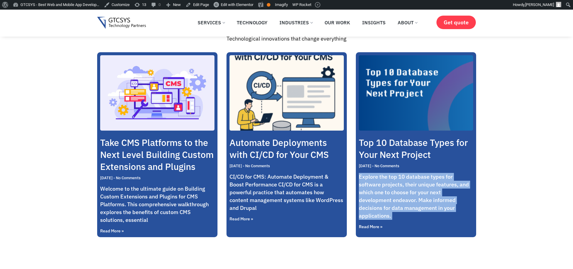
click at [366, 174] on p "Explore the top 10 database types for software projects, their unique features,…" at bounding box center [416, 196] width 114 height 47
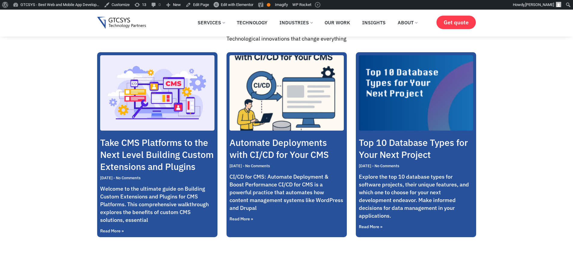
click at [148, 187] on p "Welcome to the ultimate guide on Building Custom Extensions and Plugins for CMS…" at bounding box center [157, 204] width 114 height 39
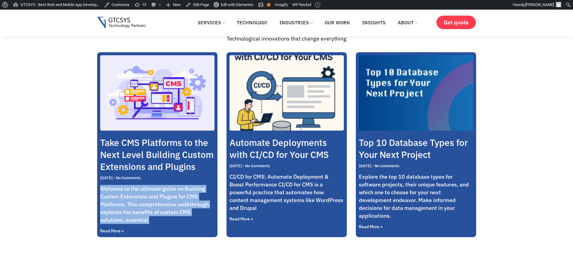
click at [148, 187] on p "Welcome to the ultimate guide on Building Custom Extensions and Plugins for CMS…" at bounding box center [157, 204] width 114 height 39
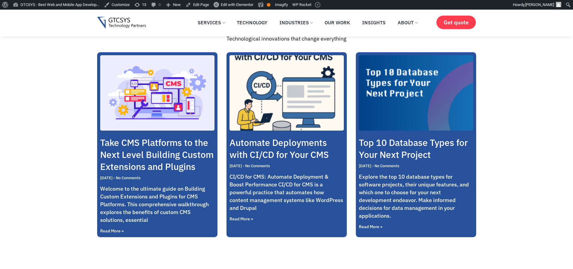
click at [283, 196] on p "CI/CD for CMS: Automate Deployment & Boost Performance CI/CD for CMS is a power…" at bounding box center [286, 192] width 114 height 39
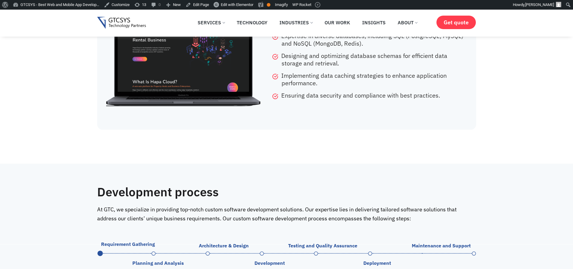
scroll to position [3675, 0]
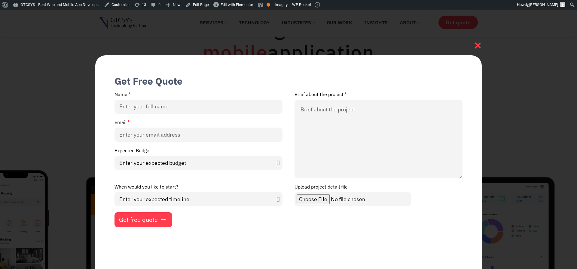
click at [476, 45] on icon at bounding box center [478, 45] width 8 height 8
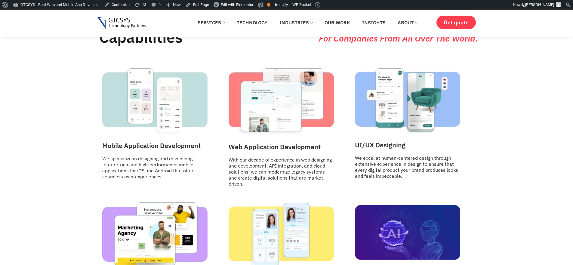
scroll to position [703, 0]
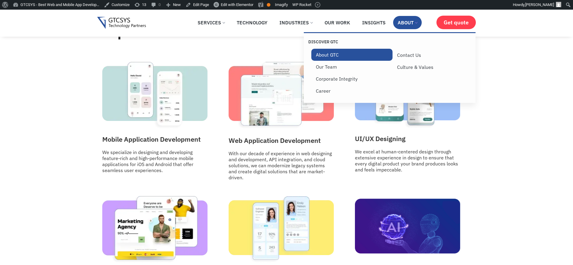
click at [320, 57] on link "About GTC" at bounding box center [351, 55] width 81 height 12
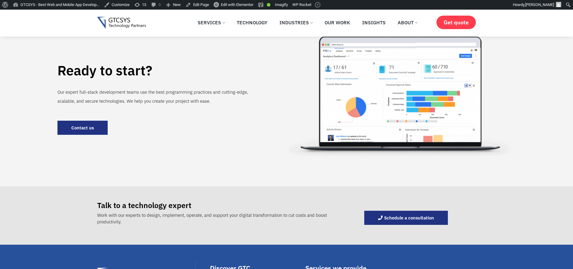
scroll to position [703, 0]
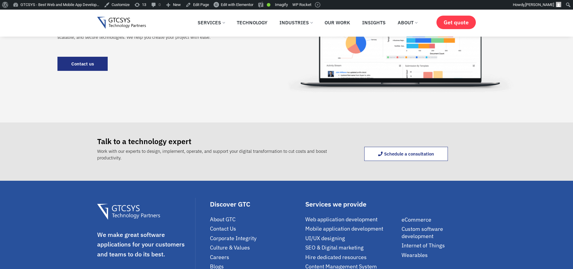
click at [400, 153] on span "Schedule a consultation" at bounding box center [409, 154] width 50 height 5
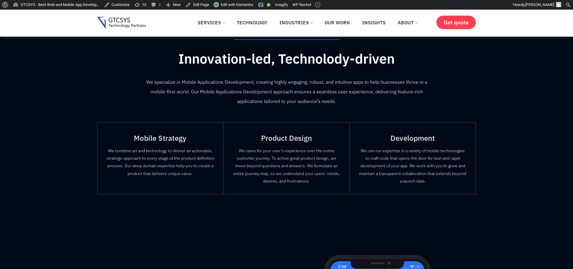
scroll to position [541, 0]
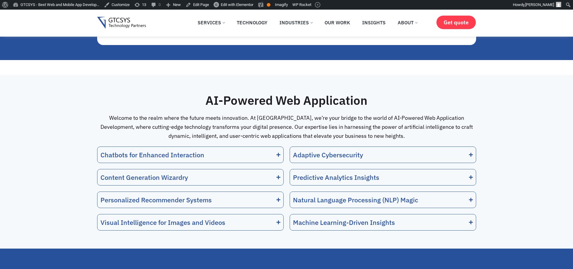
scroll to position [3247, 0]
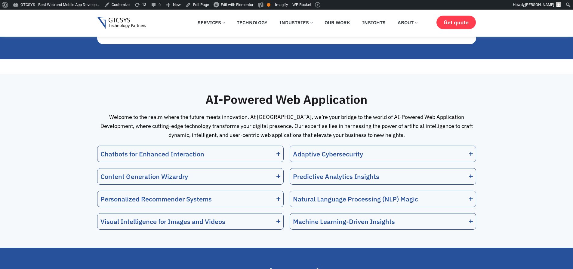
click at [195, 149] on div "Chatbots for Enhanced Interaction" at bounding box center [152, 154] width 104 height 10
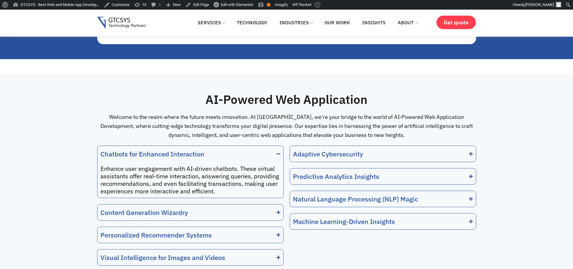
click at [197, 149] on div "Chatbots for Enhanced Interaction" at bounding box center [152, 154] width 104 height 10
click at [325, 149] on div "Adaptive Cybersecurity" at bounding box center [328, 154] width 70 height 10
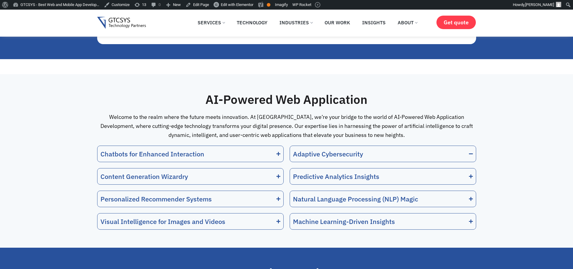
click at [325, 149] on div "Adaptive Cybersecurity" at bounding box center [328, 154] width 70 height 10
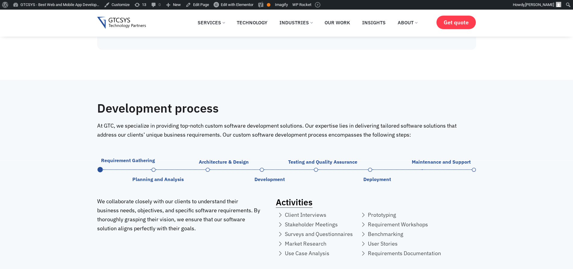
scroll to position [3824, 0]
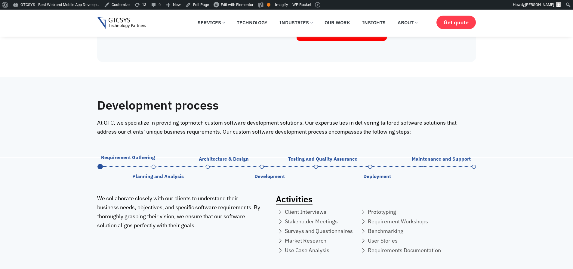
click at [146, 155] on span "Requirement Gathering" at bounding box center [128, 157] width 54 height 5
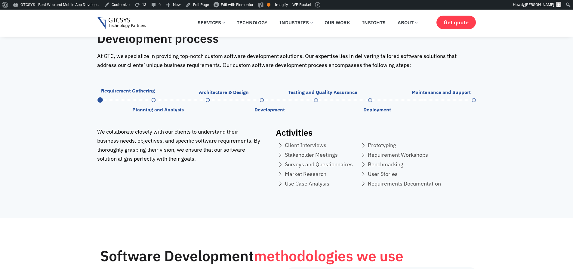
scroll to position [3860, 0]
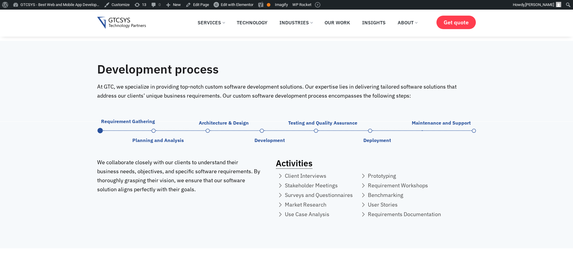
click at [214, 120] on span "Architecture & Design" at bounding box center [224, 122] width 50 height 5
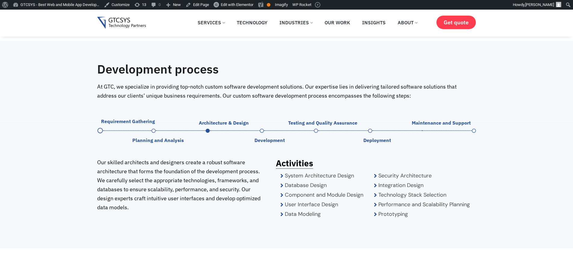
click at [291, 120] on span "Testing and Quality Assurance" at bounding box center [322, 122] width 69 height 5
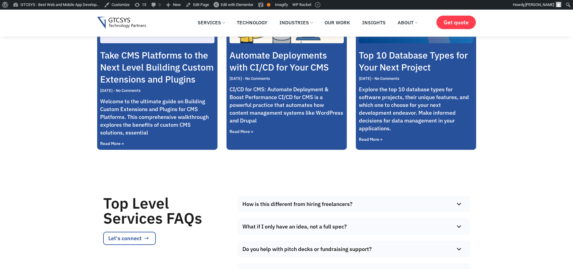
scroll to position [4618, 0]
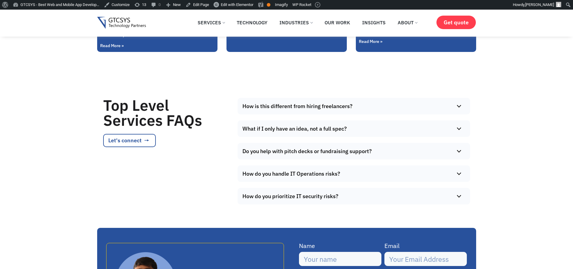
click at [330, 102] on summary "How is this different from hiring freelancers?" at bounding box center [352, 106] width 229 height 17
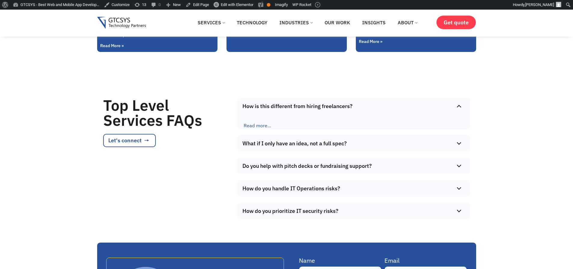
click at [330, 102] on summary "How is this different from hiring freelancers?" at bounding box center [352, 106] width 229 height 17
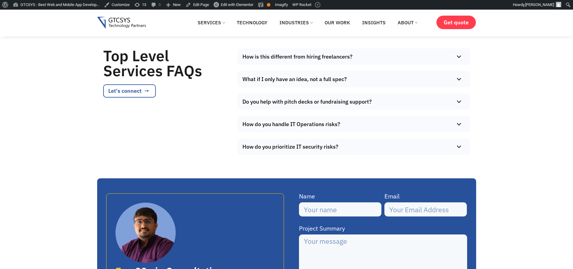
scroll to position [4582, 0]
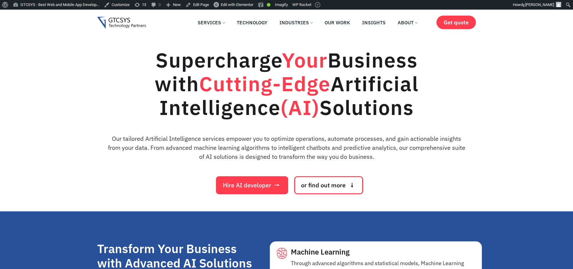
click at [259, 188] on span "Hire AI developer" at bounding box center [247, 185] width 48 height 6
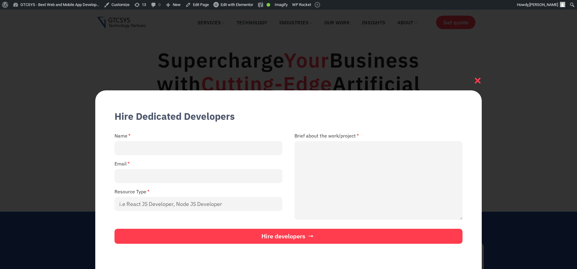
click at [478, 82] on icon at bounding box center [478, 81] width 8 height 8
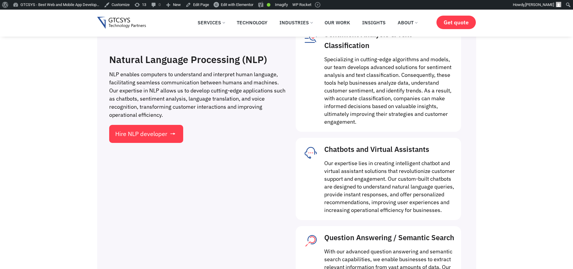
scroll to position [1082, 0]
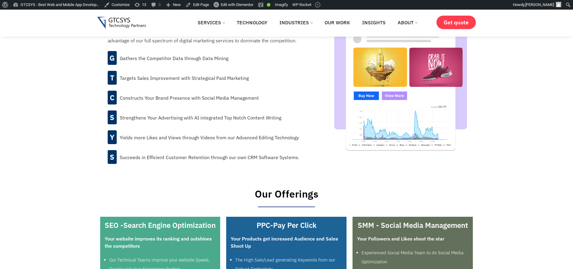
scroll to position [541, 0]
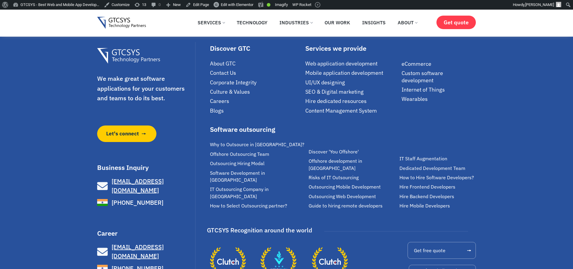
scroll to position [1456, 0]
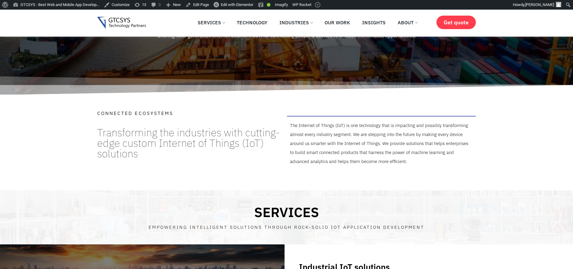
scroll to position [180, 0]
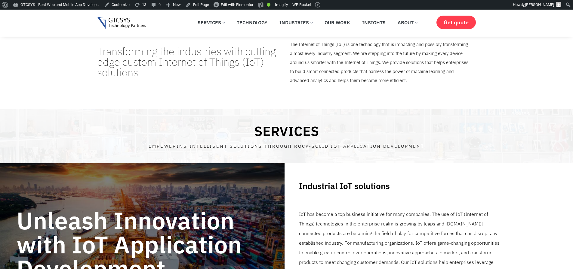
click at [283, 137] on h4 "SERVICES" at bounding box center [286, 131] width 379 height 14
click at [327, 136] on h4 "SERVICES" at bounding box center [286, 131] width 379 height 14
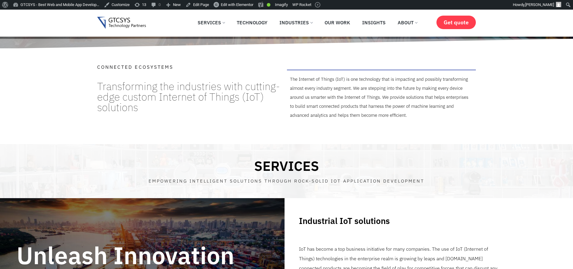
scroll to position [0, 0]
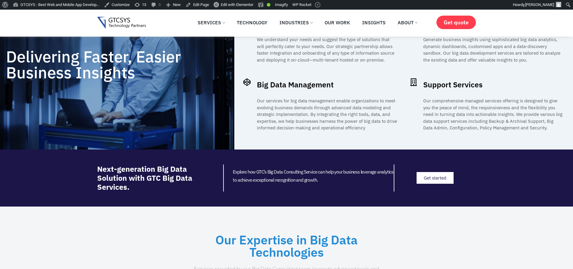
scroll to position [469, 0]
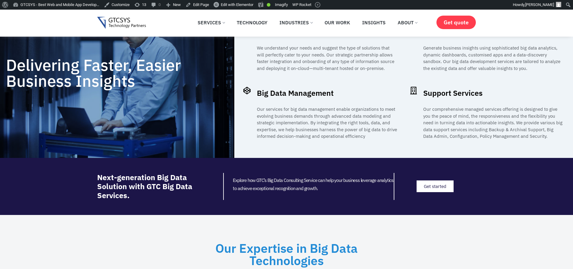
click at [433, 184] on span "Get started" at bounding box center [435, 186] width 23 height 5
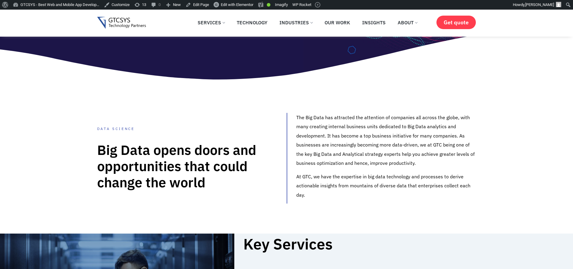
scroll to position [0, 0]
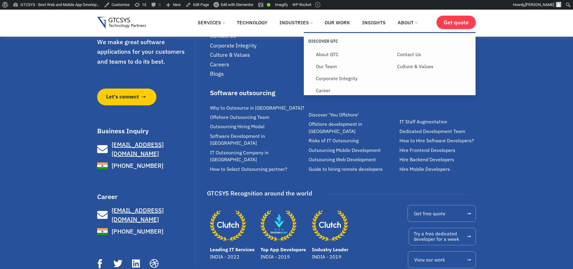
scroll to position [1377, 0]
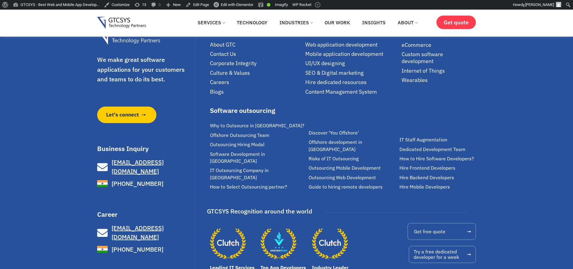
scroll to position [5643, 0]
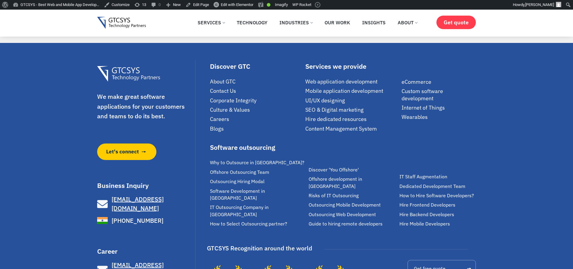
scroll to position [1299, 0]
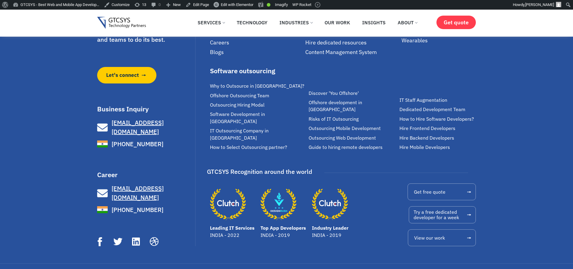
scroll to position [1167, 0]
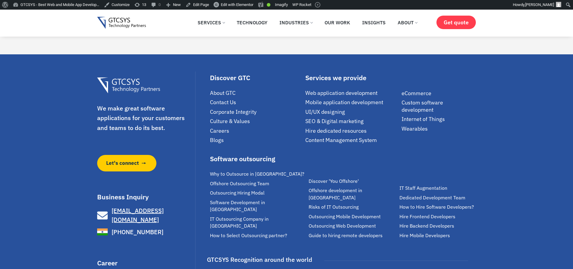
scroll to position [1082, 0]
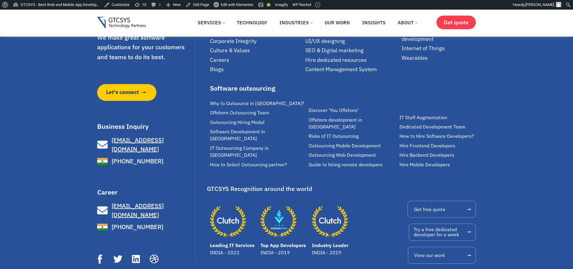
scroll to position [758, 0]
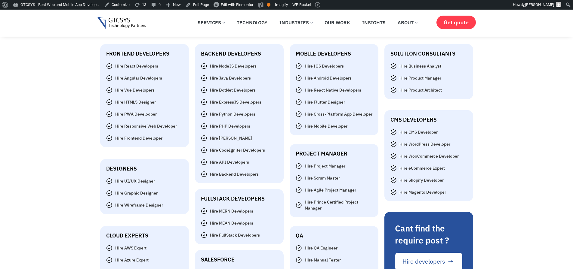
scroll to position [1623, 0]
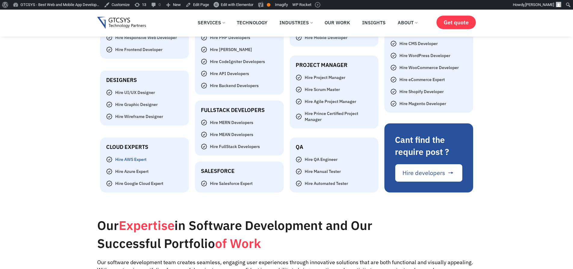
click at [121, 162] on span "Hire AWS Expert" at bounding box center [130, 160] width 33 height 6
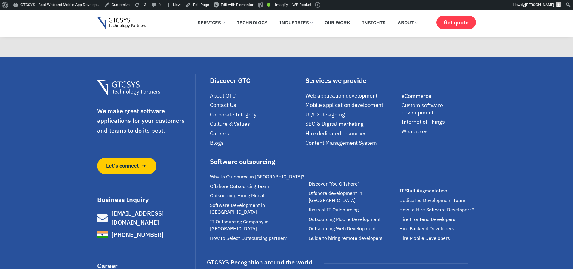
scroll to position [1066, 0]
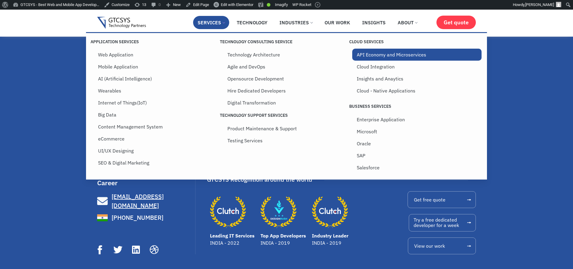
click at [376, 57] on link "API Economy and Microservices" at bounding box center [416, 55] width 129 height 12
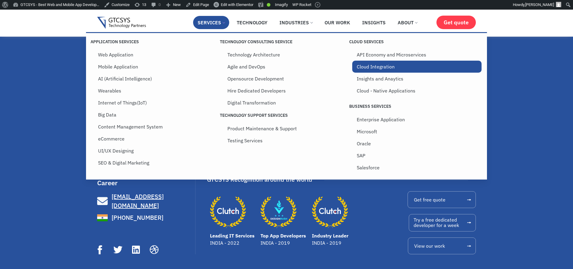
click at [377, 70] on link "Cloud Integration" at bounding box center [416, 67] width 129 height 12
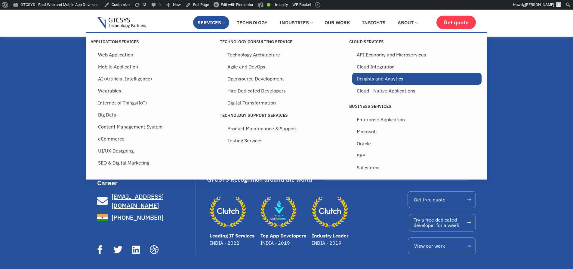
click at [378, 80] on link "Insights and Anaytics" at bounding box center [416, 79] width 129 height 12
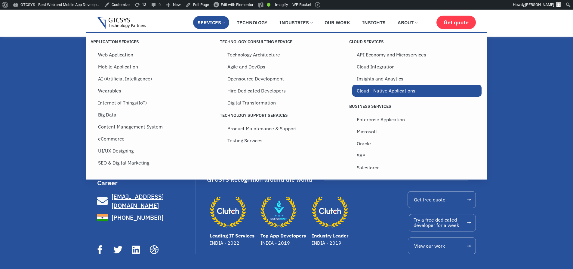
click at [380, 92] on link "Cloud - Native Applications" at bounding box center [416, 91] width 129 height 12
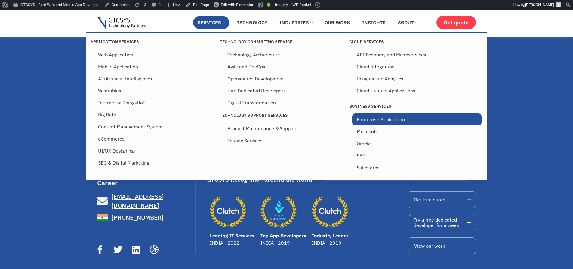
click at [379, 119] on link "Enterprise Application" at bounding box center [416, 120] width 129 height 12
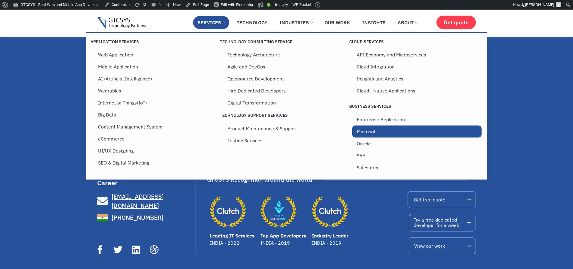
click at [365, 134] on link "Microsoft" at bounding box center [416, 132] width 129 height 12
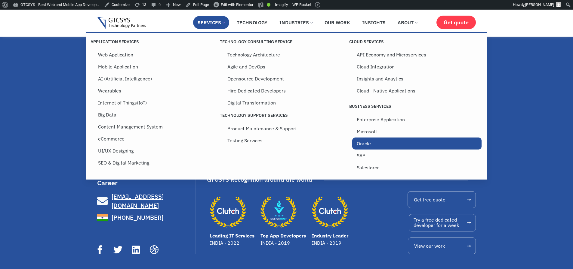
click at [369, 145] on link "Oracle" at bounding box center [416, 144] width 129 height 12
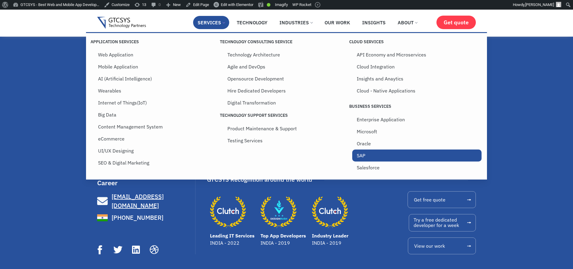
click at [370, 155] on link "SAP" at bounding box center [416, 156] width 129 height 12
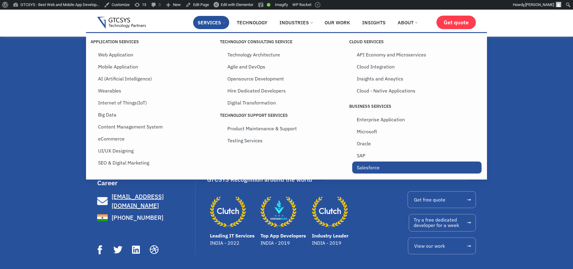
click at [374, 167] on link "Salesforce" at bounding box center [416, 168] width 129 height 12
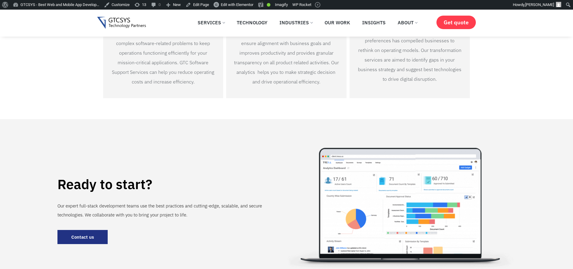
scroll to position [685, 0]
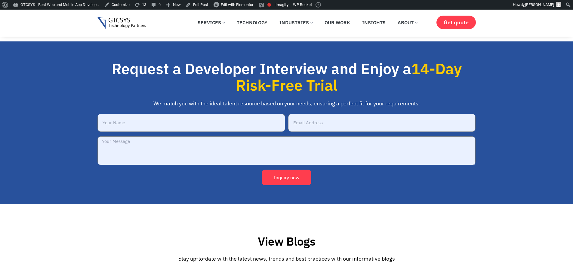
scroll to position [2381, 0]
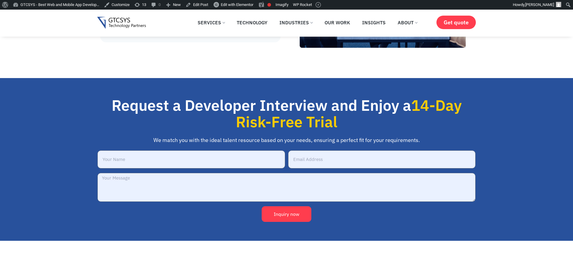
click at [284, 212] on span "Inquiry now" at bounding box center [287, 214] width 26 height 5
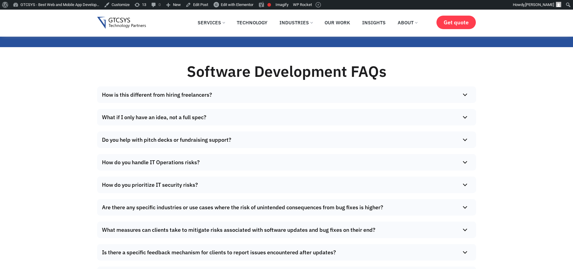
scroll to position [4077, 0]
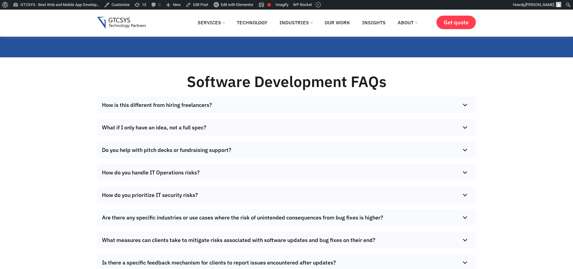
click at [159, 112] on summary "How is this different from hiring freelancers?" at bounding box center [285, 105] width 376 height 17
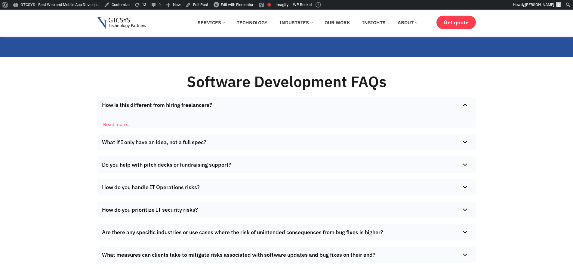
click at [159, 112] on summary "How is this different from hiring freelancers?" at bounding box center [285, 105] width 376 height 17
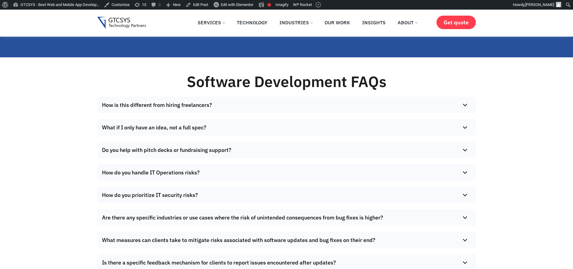
click at [159, 134] on summary "What if I only have an idea, not a full spec?" at bounding box center [285, 127] width 376 height 17
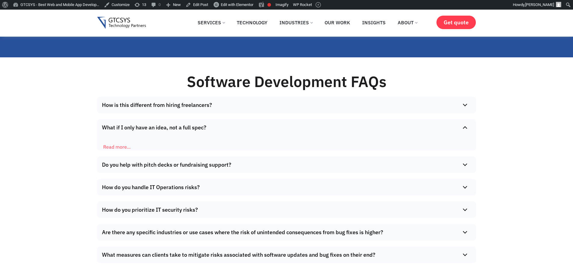
click at [160, 135] on summary "What if I only have an idea, not a full spec?" at bounding box center [285, 127] width 376 height 17
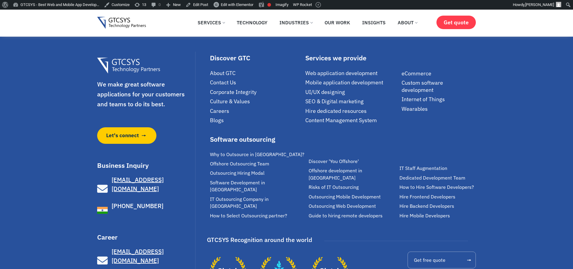
scroll to position [4683, 0]
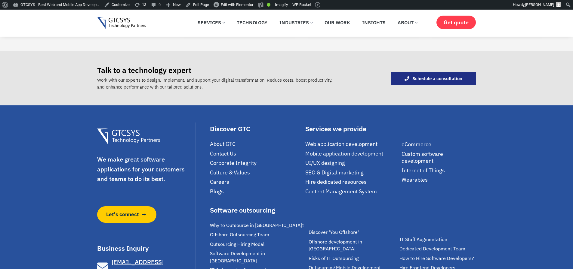
scroll to position [835, 0]
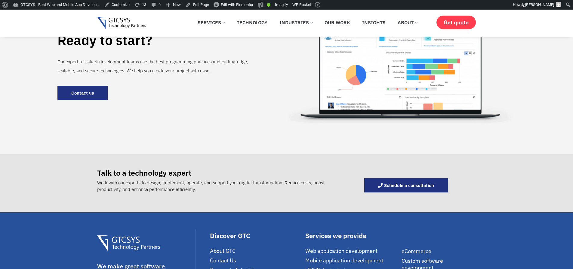
scroll to position [830, 0]
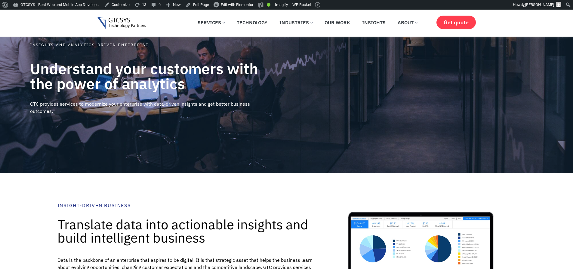
scroll to position [108, 0]
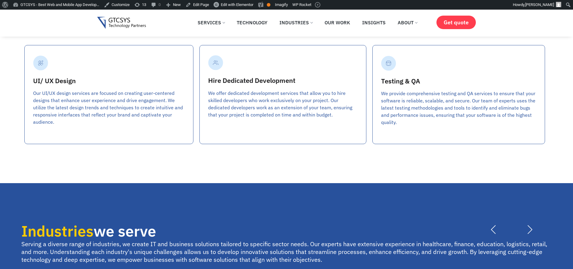
scroll to position [1335, 0]
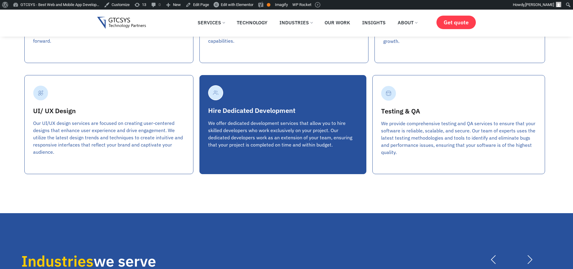
click at [295, 144] on span "We offer dedicated development services that allow you to hire skilled develope…" at bounding box center [280, 134] width 144 height 28
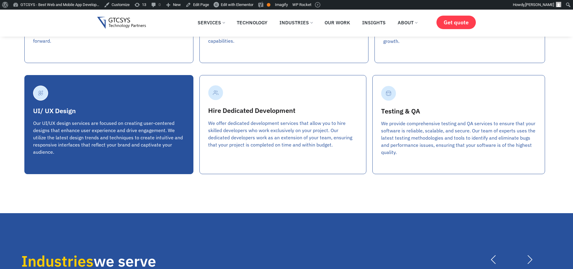
click at [54, 139] on span "Our UI/UX design services are focused on creating user-centered designs that en…" at bounding box center [108, 137] width 150 height 35
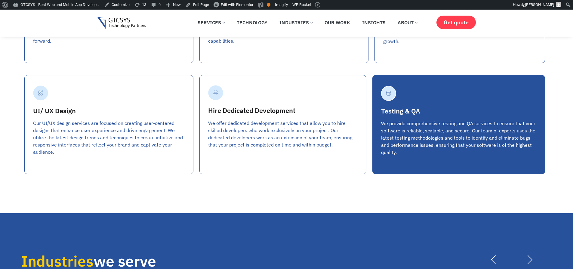
click at [474, 136] on span "We provide comprehensive testing and QA services to ensure that your software i…" at bounding box center [458, 138] width 154 height 35
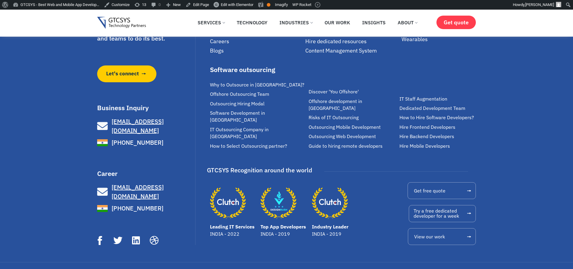
scroll to position [2026, 0]
drag, startPoint x: 207, startPoint y: 158, endPoint x: 325, endPoint y: 158, distance: 118.2
click at [325, 158] on div "GTCSYS Recognition around the world" at bounding box center [343, 166] width 272 height 17
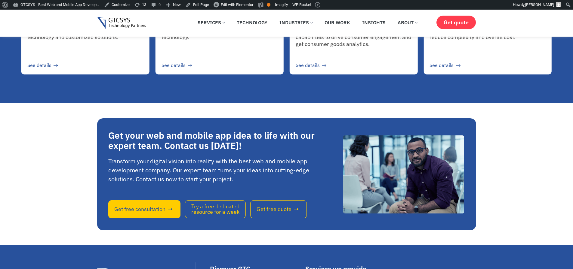
scroll to position [1738, 0]
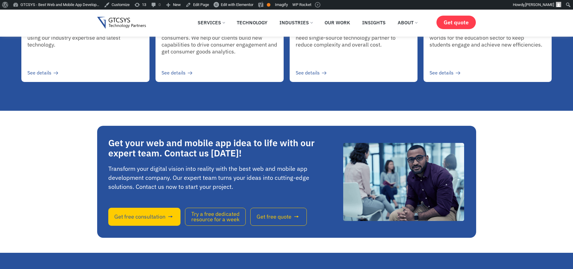
click at [423, 182] on img at bounding box center [403, 182] width 121 height 78
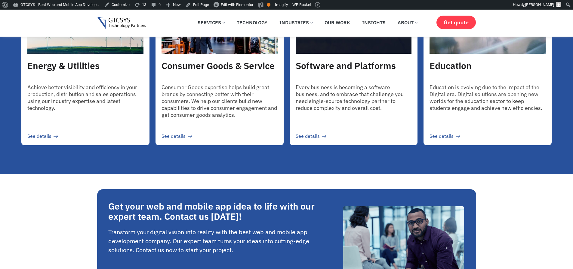
scroll to position [1593, 0]
